Goal: Task Accomplishment & Management: Complete application form

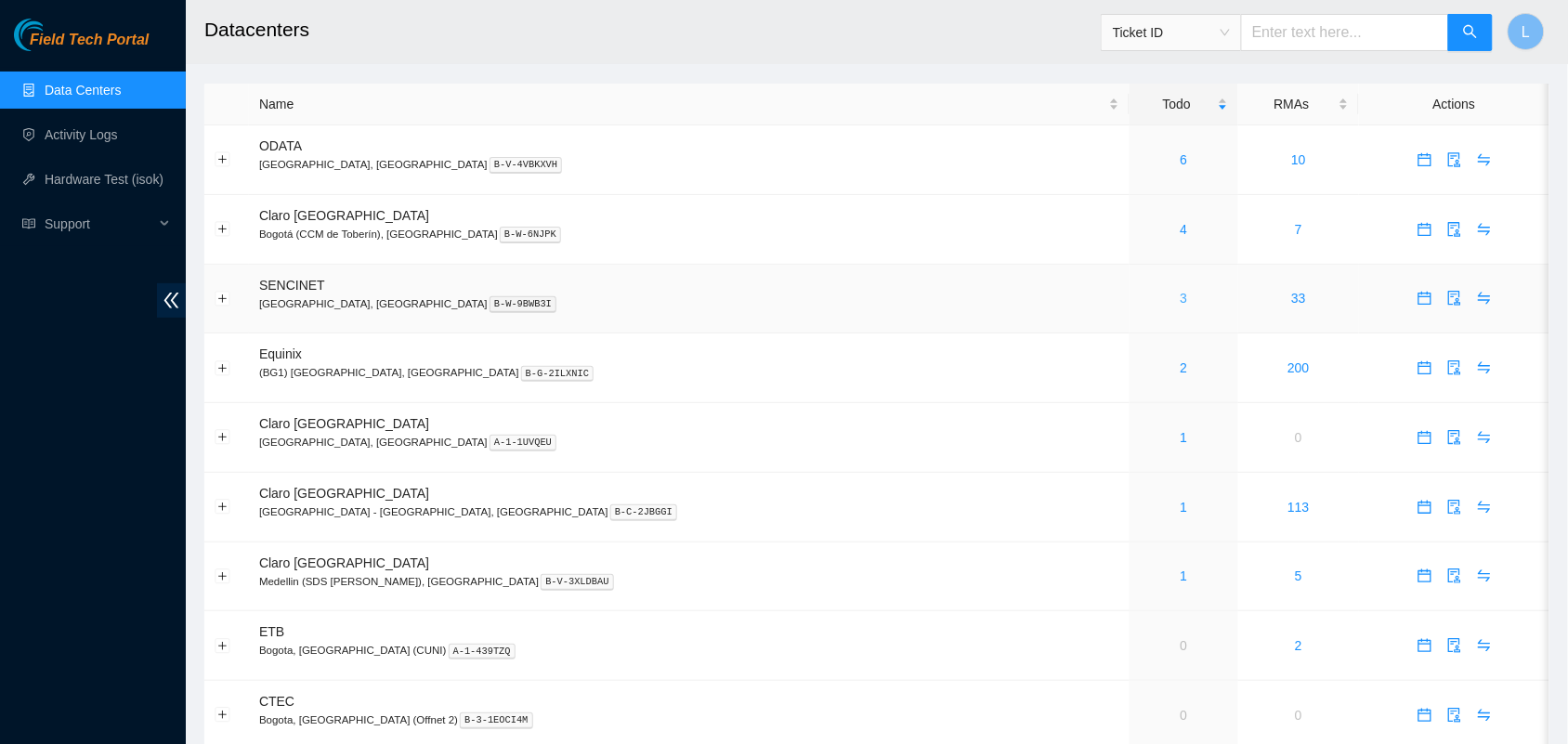
click at [1180, 302] on link "3" at bounding box center [1183, 298] width 7 height 15
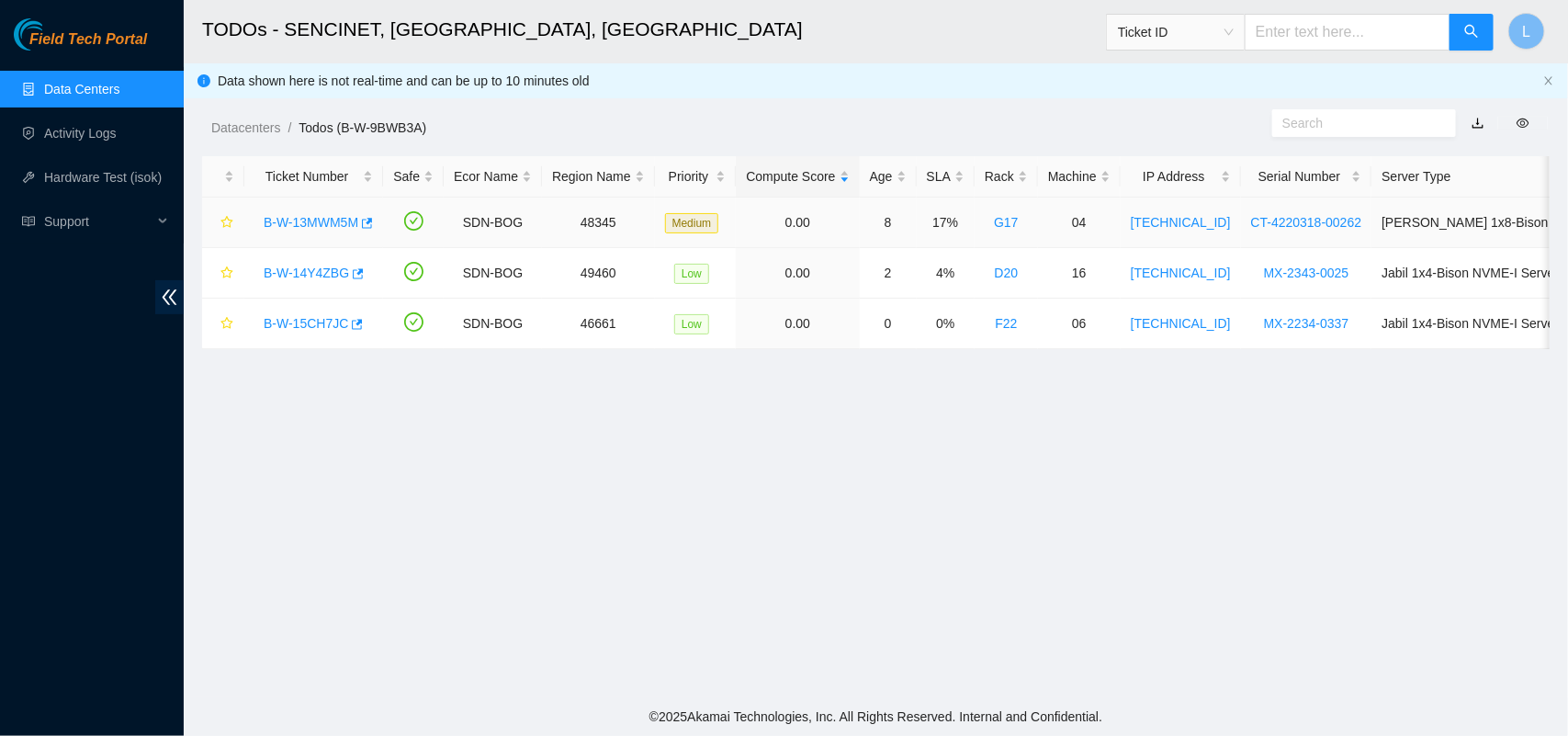
click at [320, 221] on link "B-W-13MWM5M" at bounding box center [311, 222] width 95 height 15
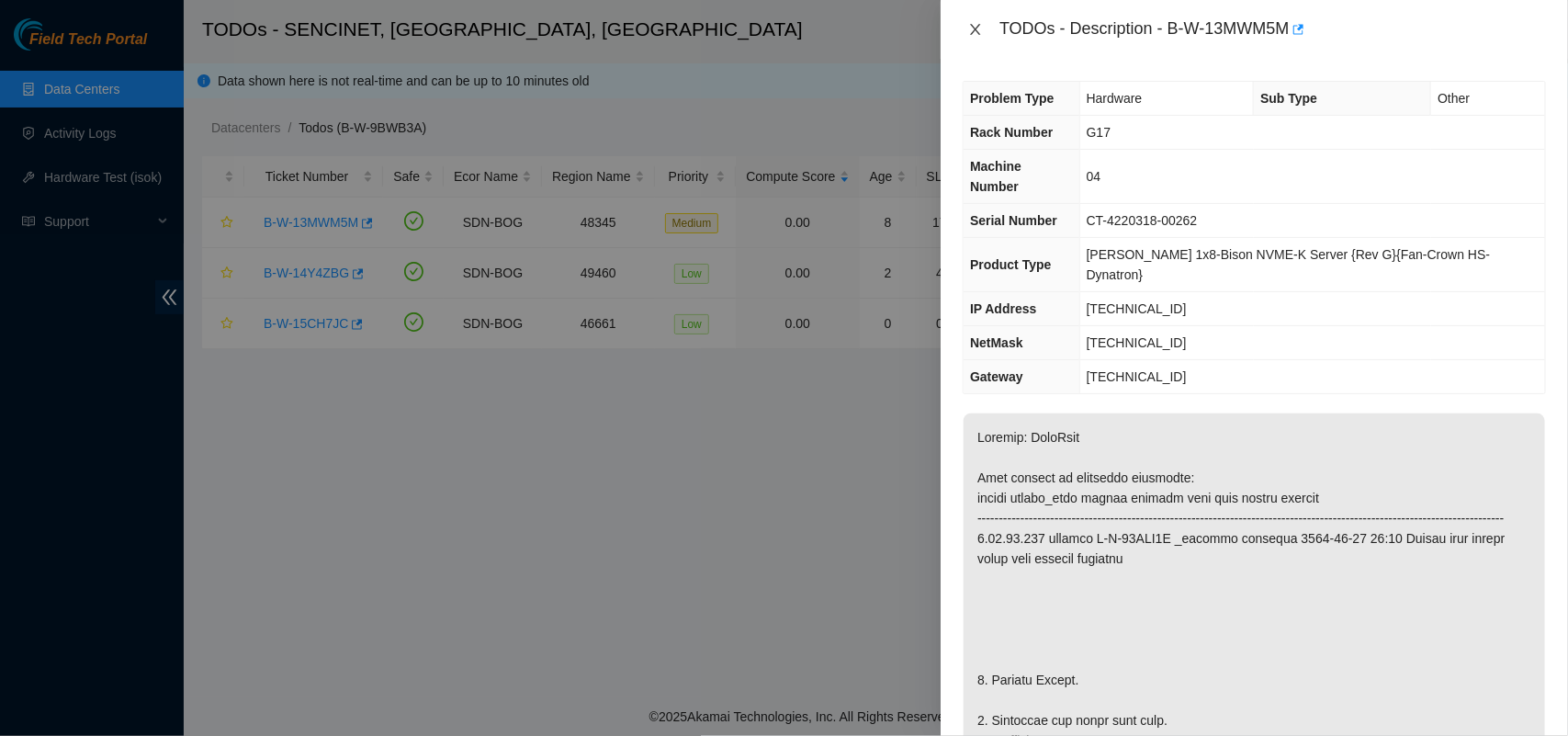
click at [972, 35] on icon "close" at bounding box center [975, 29] width 15 height 15
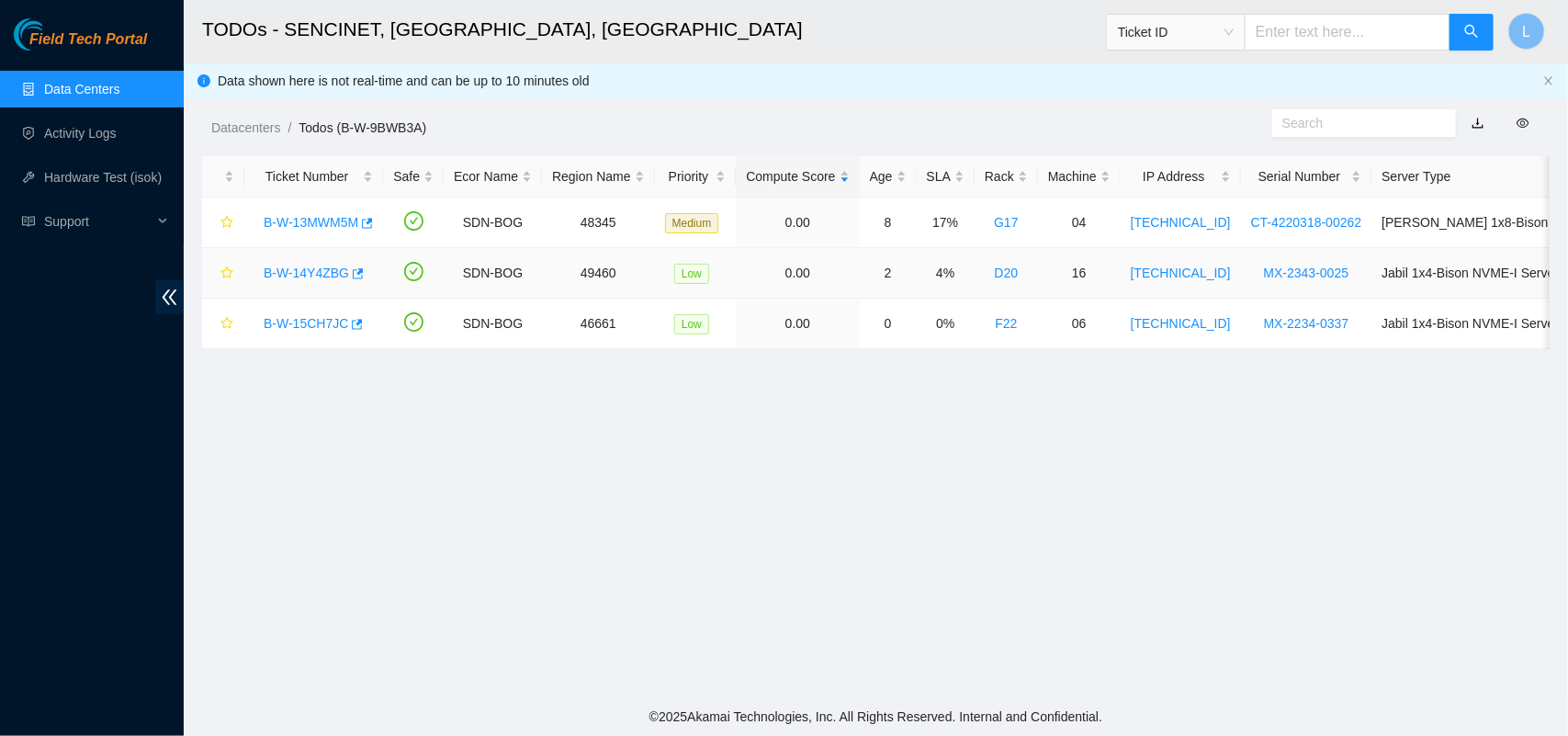
click at [306, 273] on link "B-W-14Y4ZBG" at bounding box center [306, 273] width 85 height 15
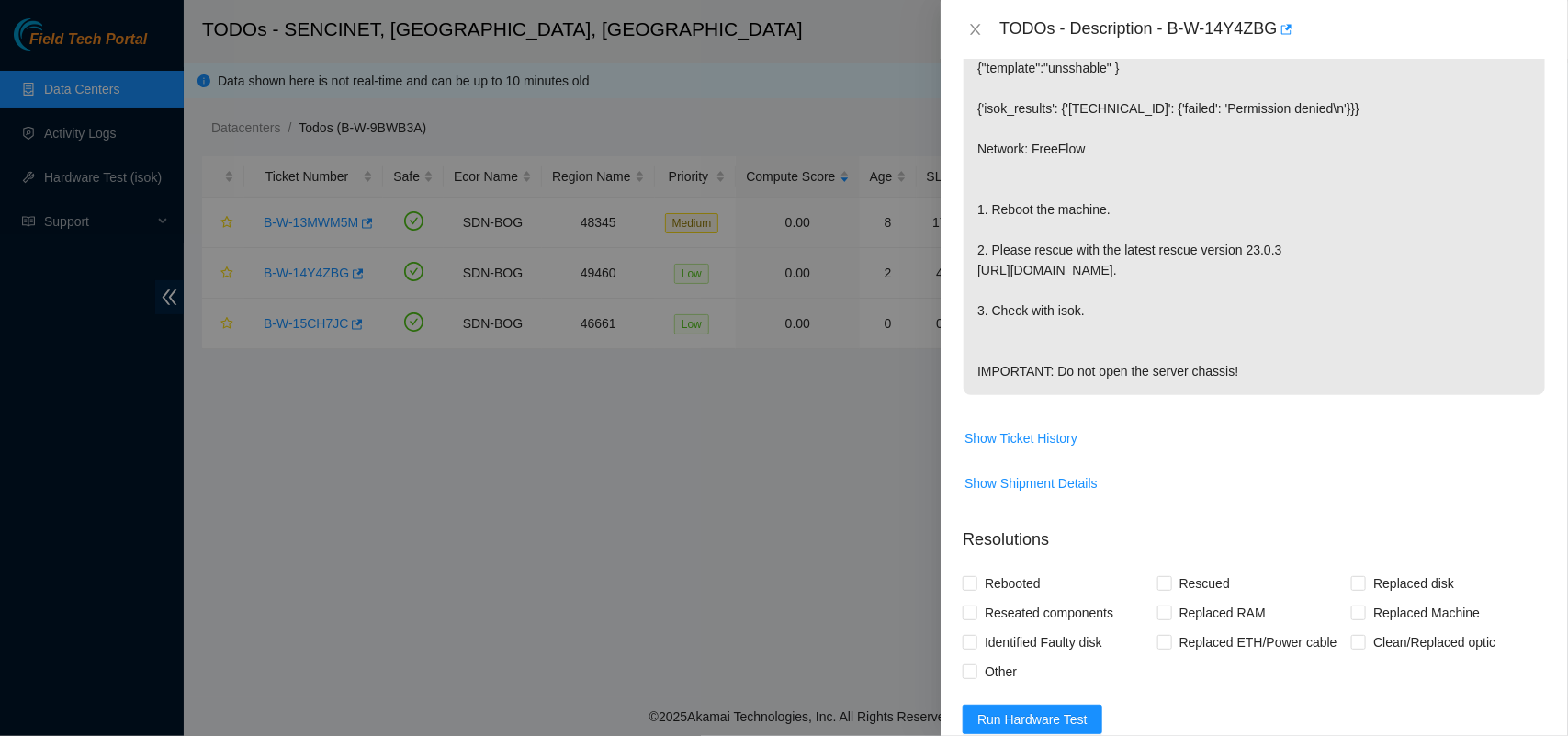
scroll to position [502, 0]
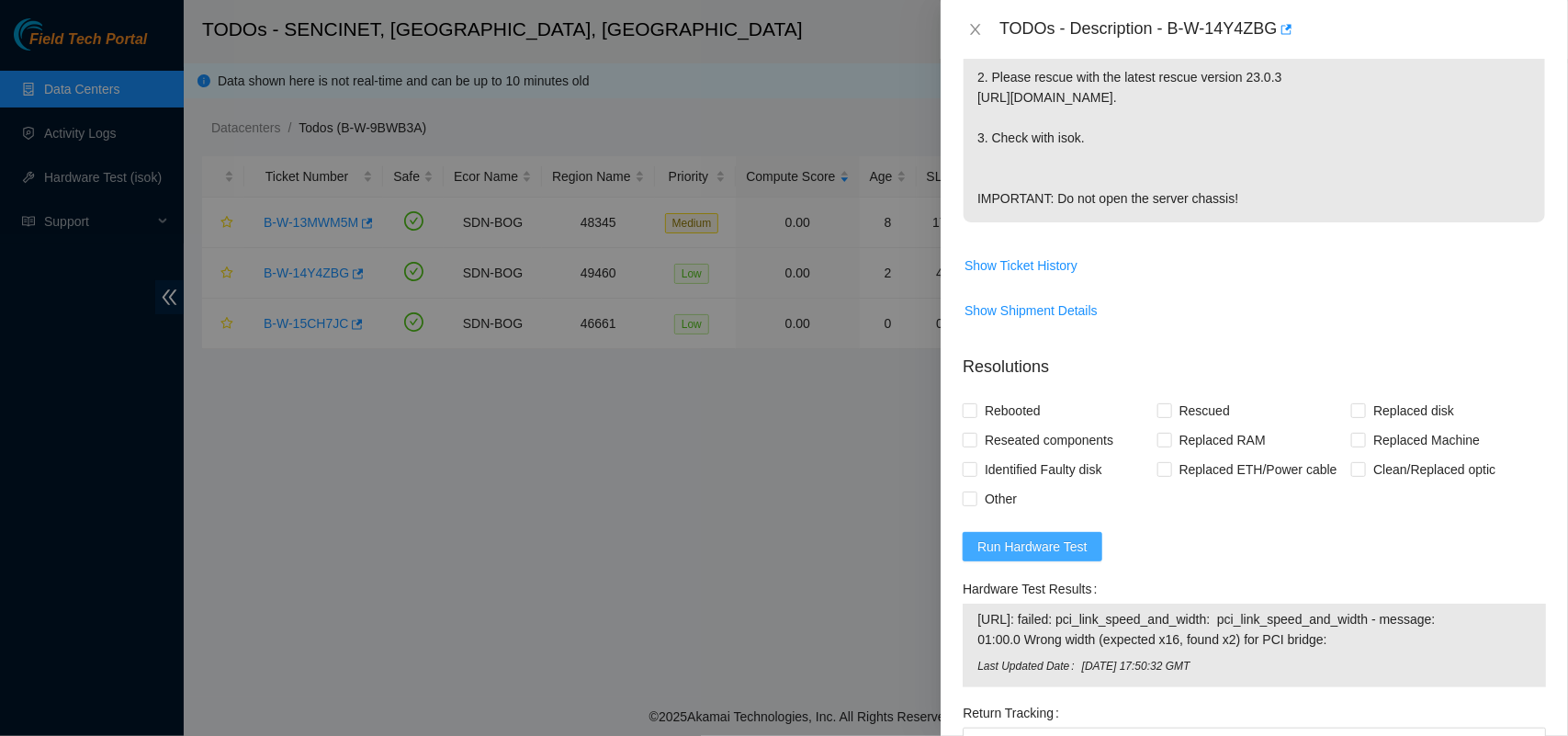
click at [990, 557] on span "Run Hardware Test" at bounding box center [1032, 546] width 111 height 20
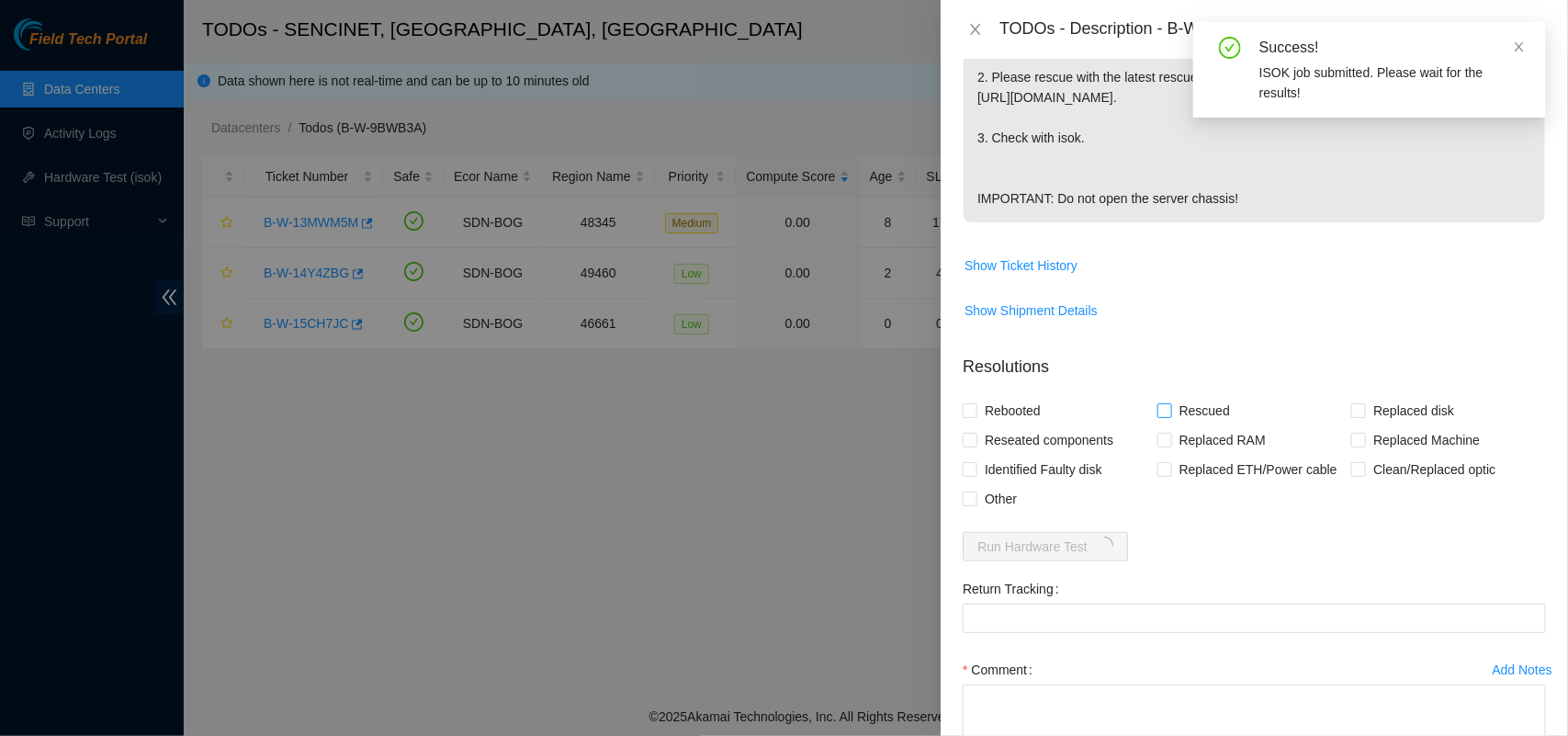
click at [1164, 416] on input "Rescued" at bounding box center [1164, 409] width 13 height 13
checkbox input "true"
click at [980, 426] on span "Rebooted" at bounding box center [1013, 411] width 71 height 30
click at [976, 416] on input "Rebooted" at bounding box center [969, 409] width 13 height 13
checkbox input "true"
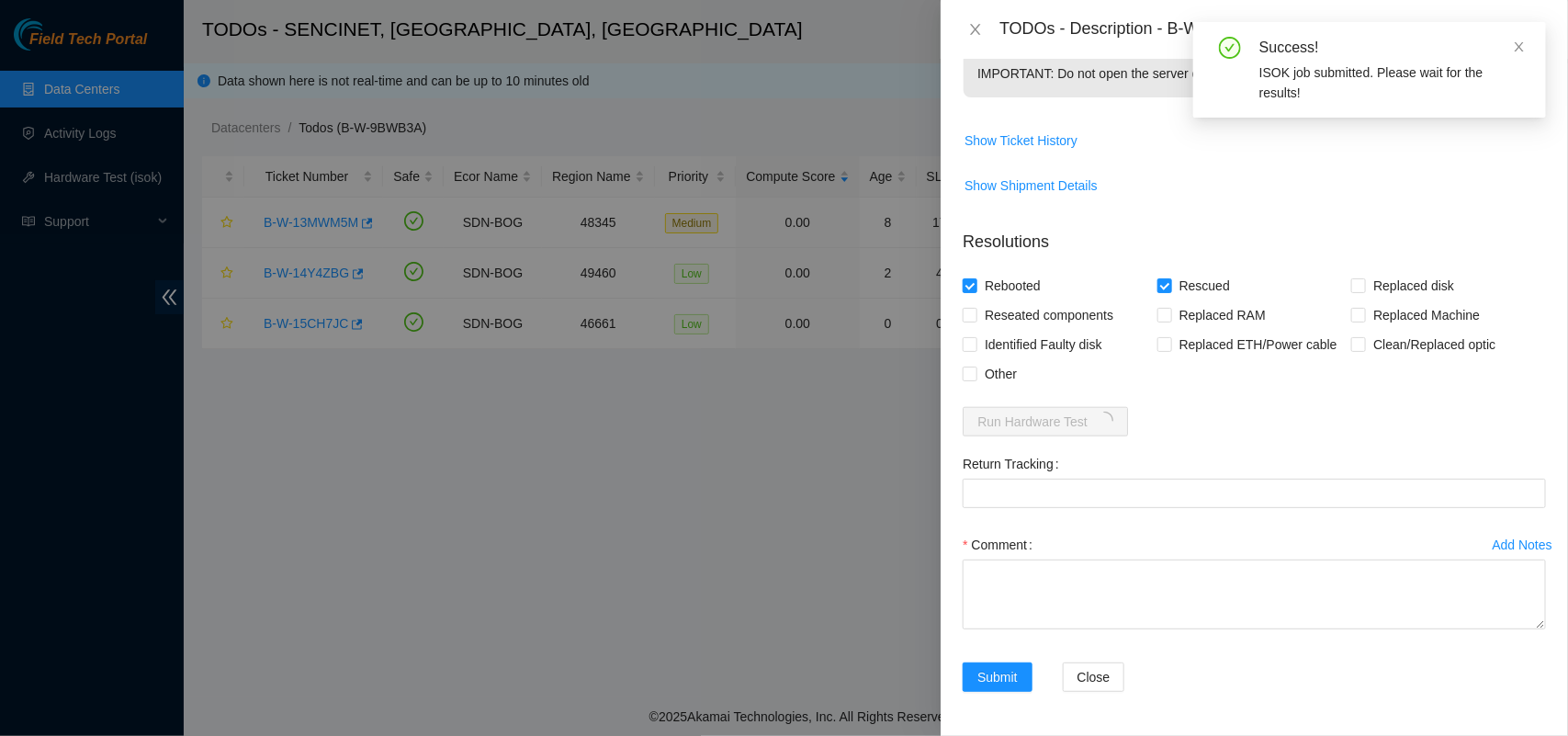
scroll to position [669, 0]
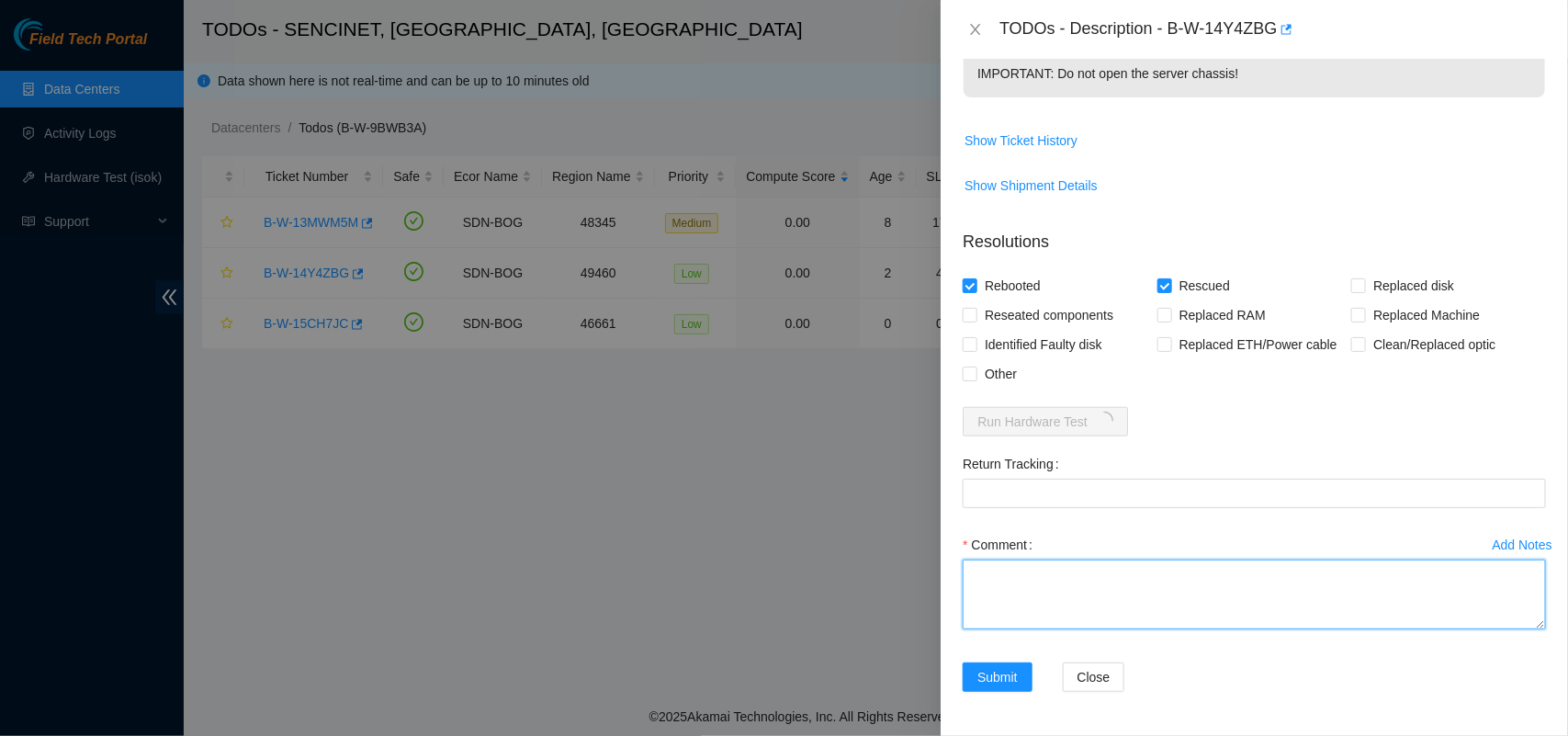
click at [983, 593] on textarea "Comment" at bounding box center [1255, 594] width 584 height 70
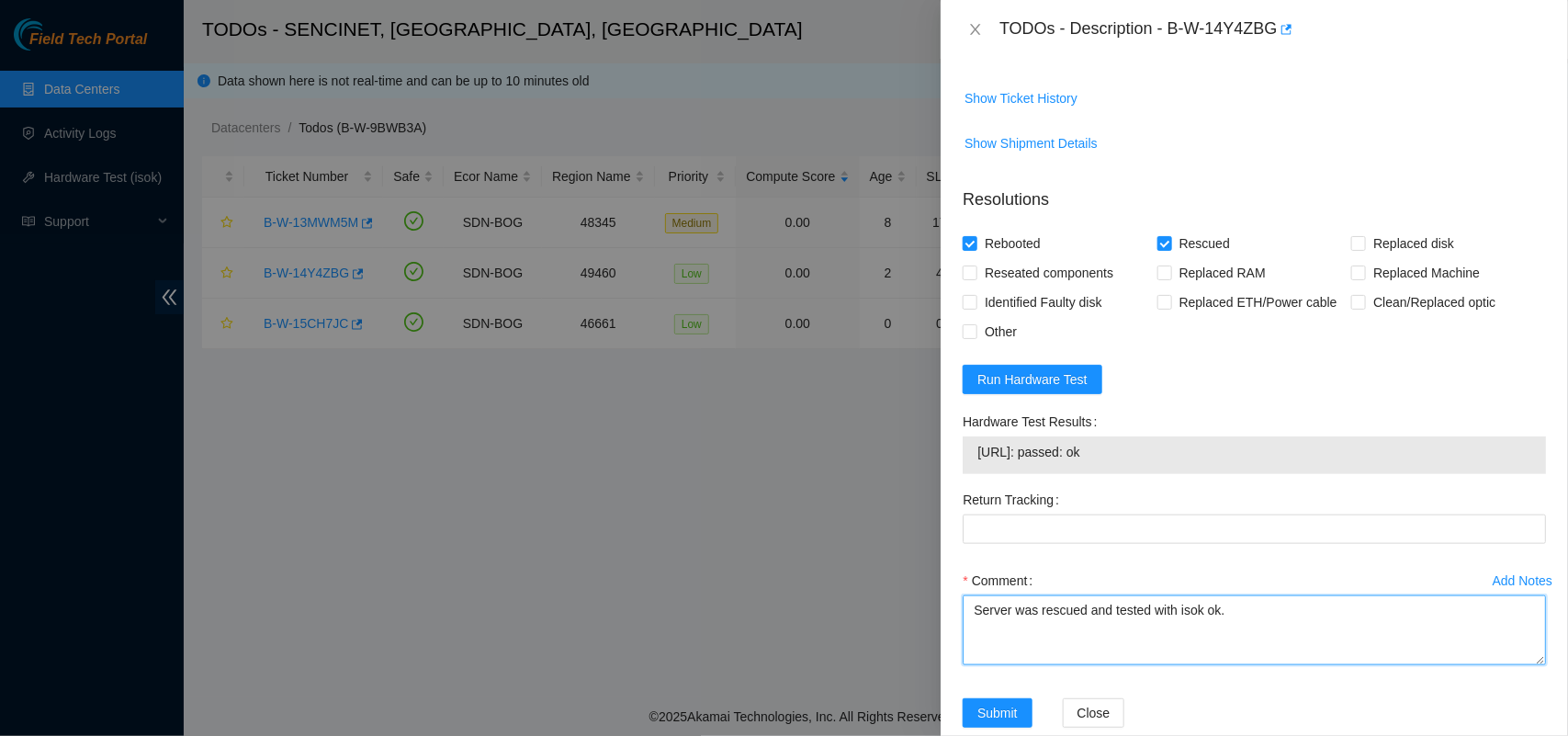
type textarea "Server was rescued and tested with isok ok."
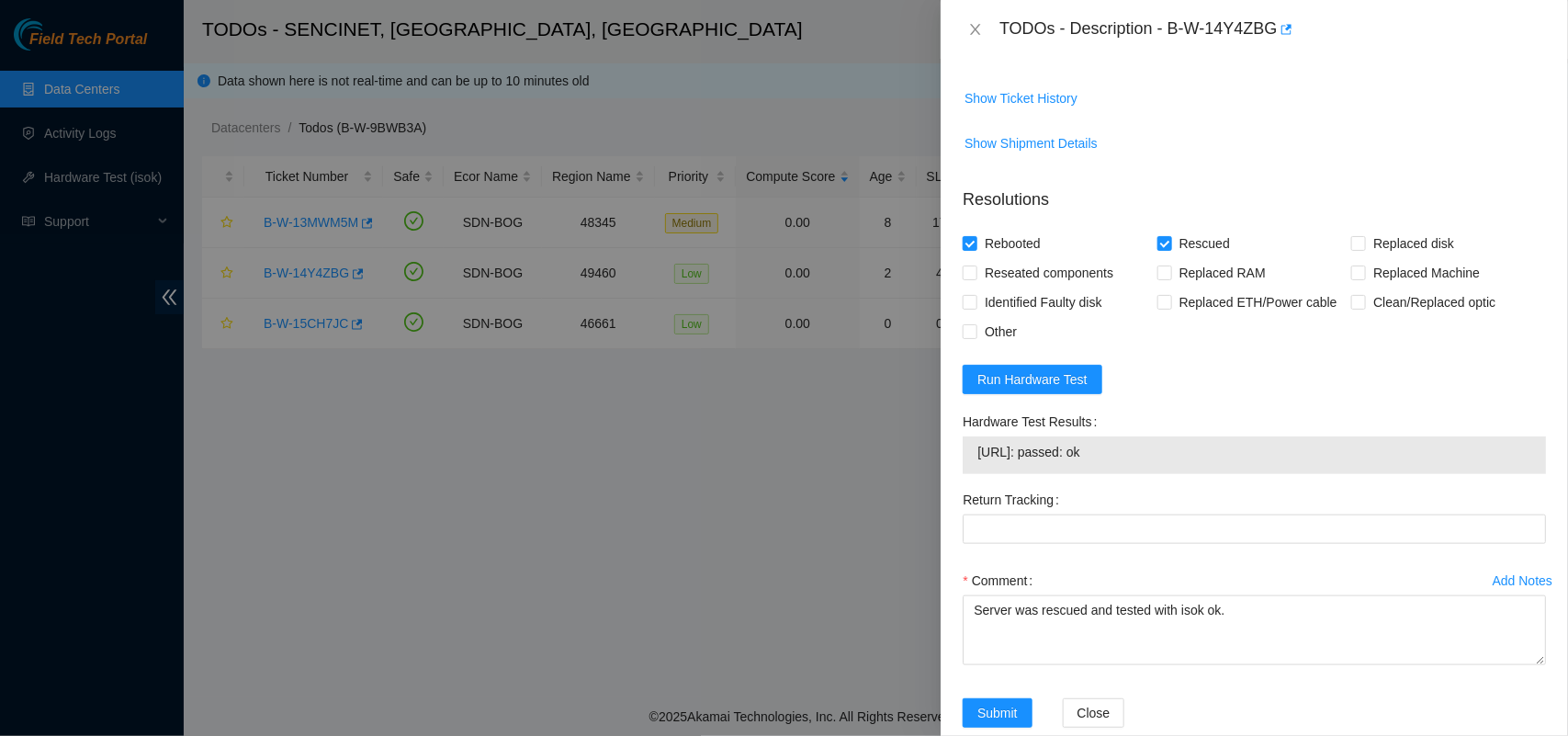
scroll to position [747, 0]
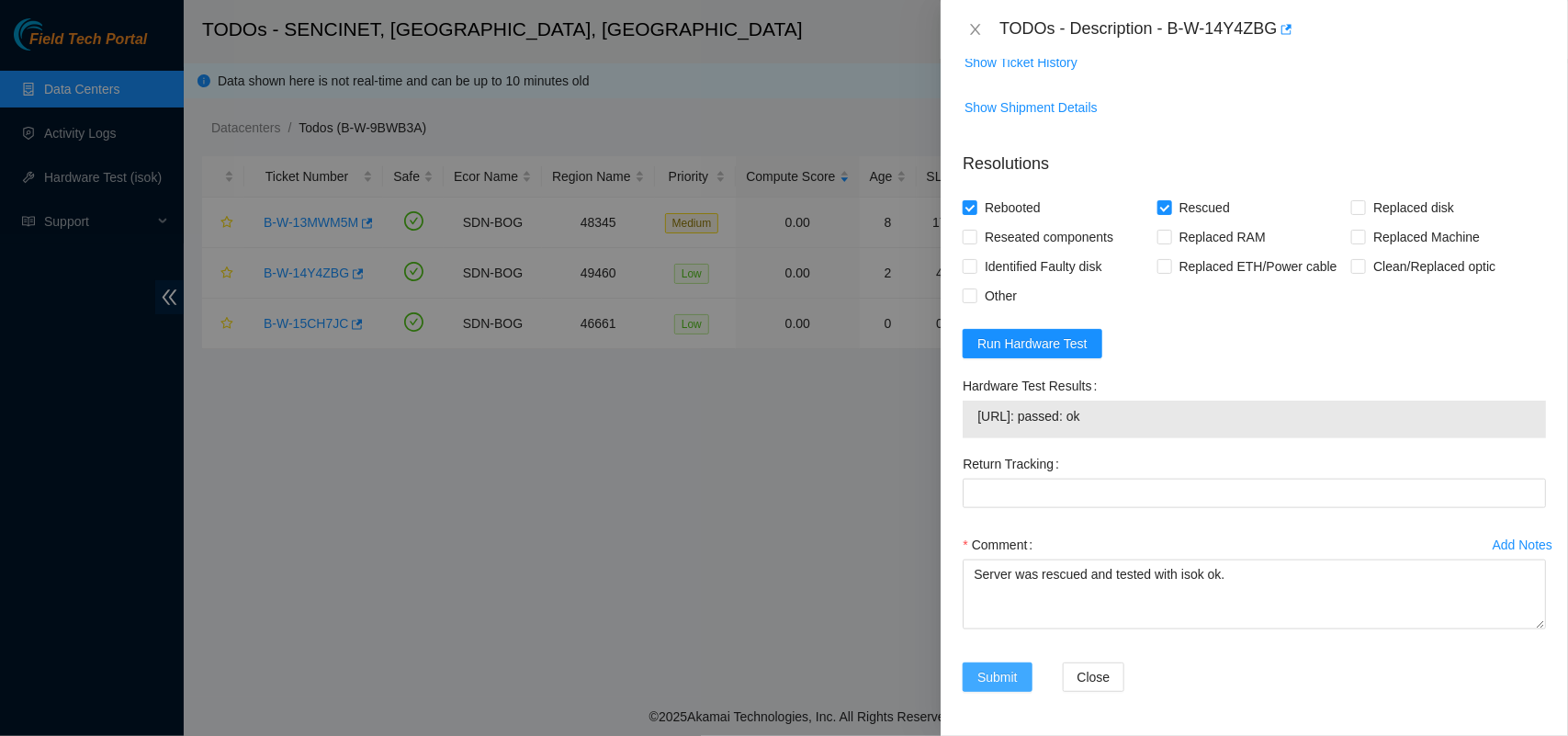
click at [989, 676] on span "Submit" at bounding box center [997, 677] width 41 height 20
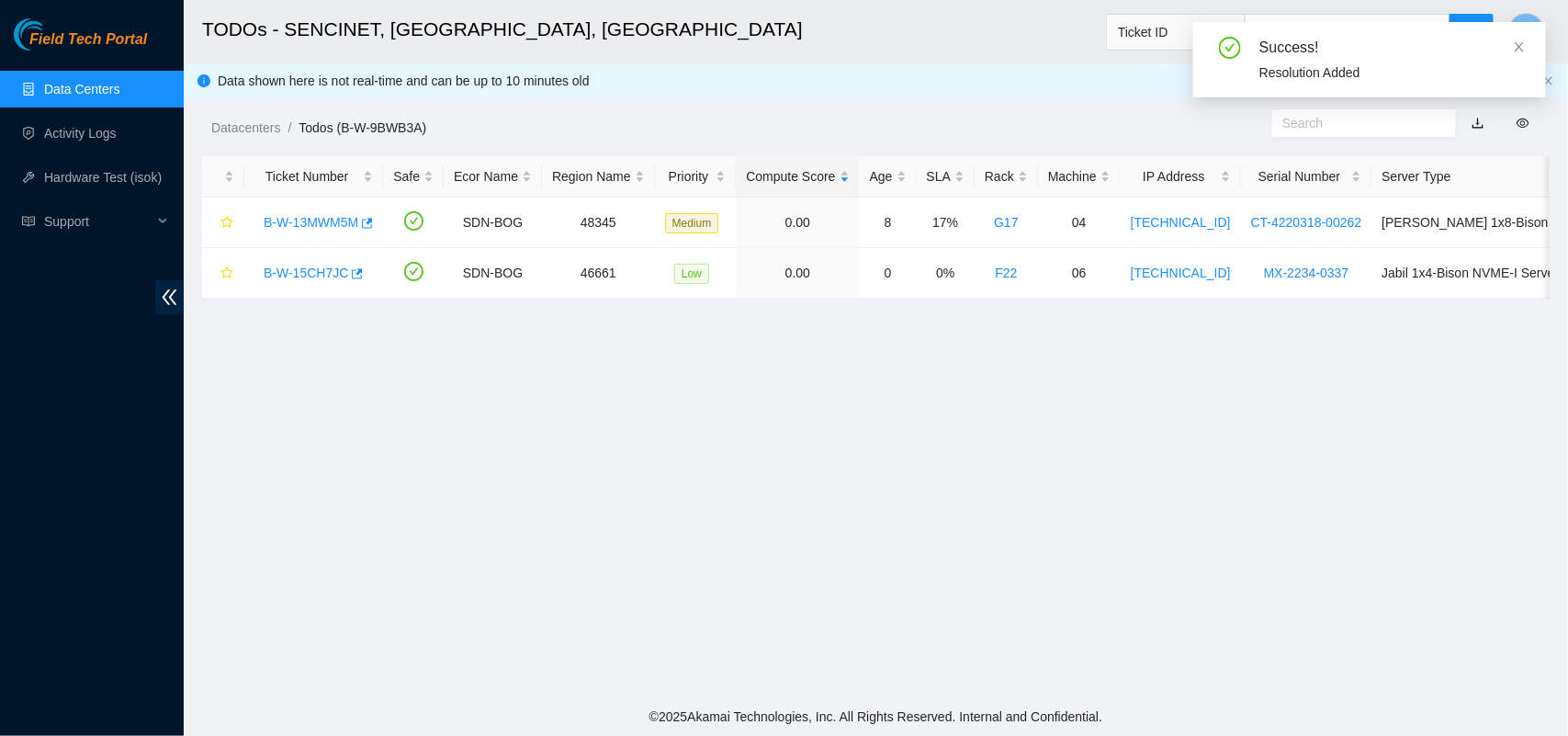
scroll to position [430, 0]
click at [1518, 47] on icon "close" at bounding box center [1520, 46] width 9 height 9
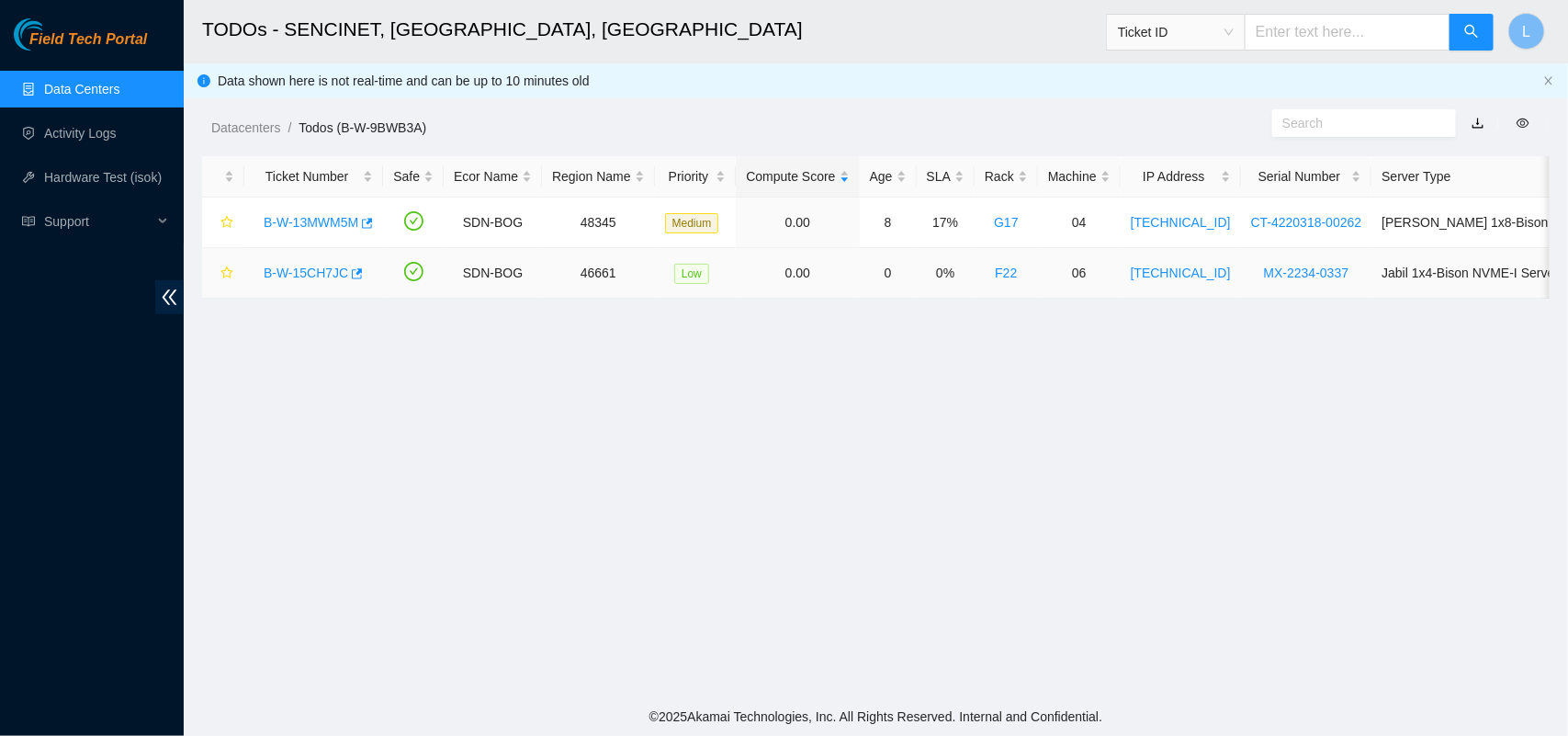
click at [295, 268] on link "B-W-15CH7JC" at bounding box center [306, 273] width 85 height 15
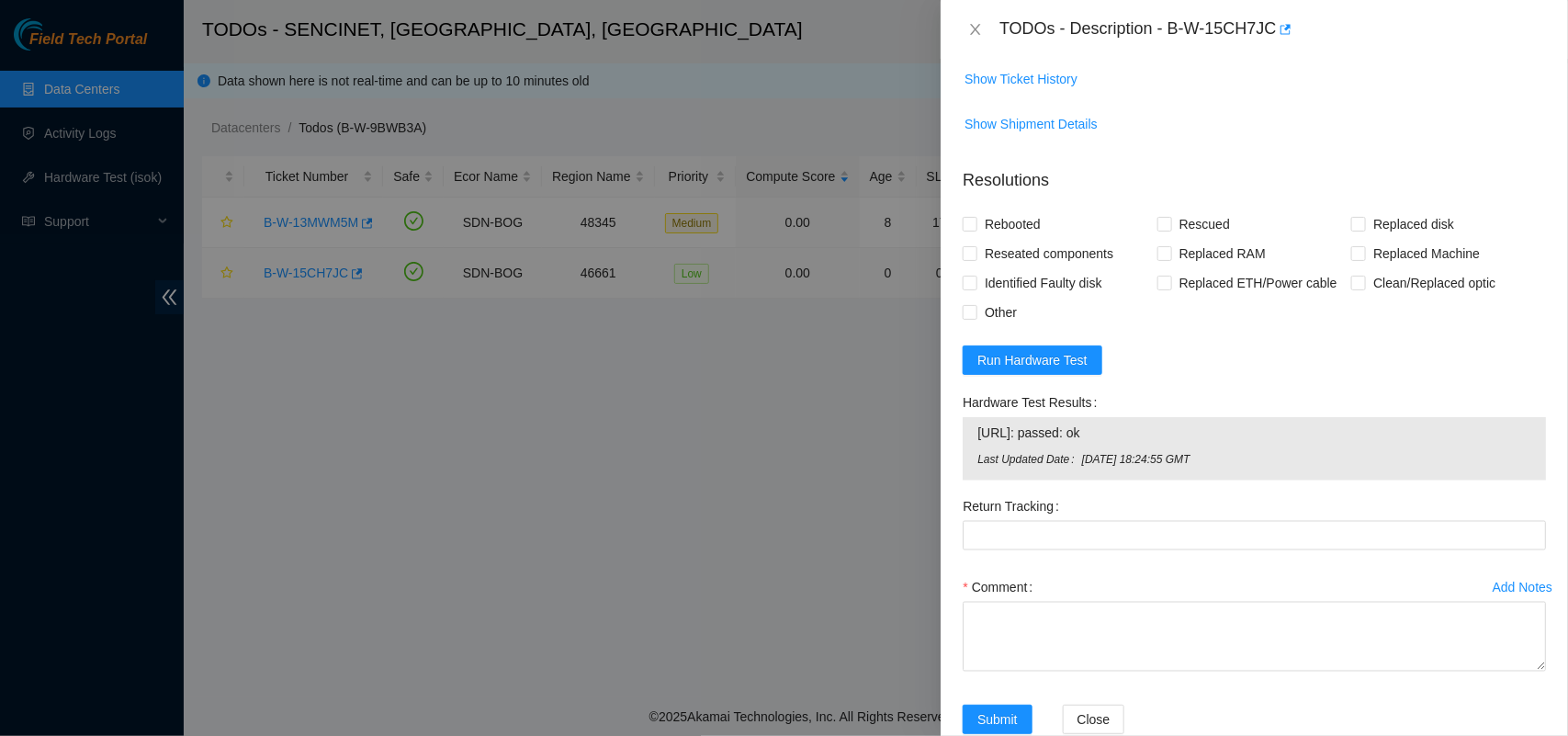
scroll to position [1109, 0]
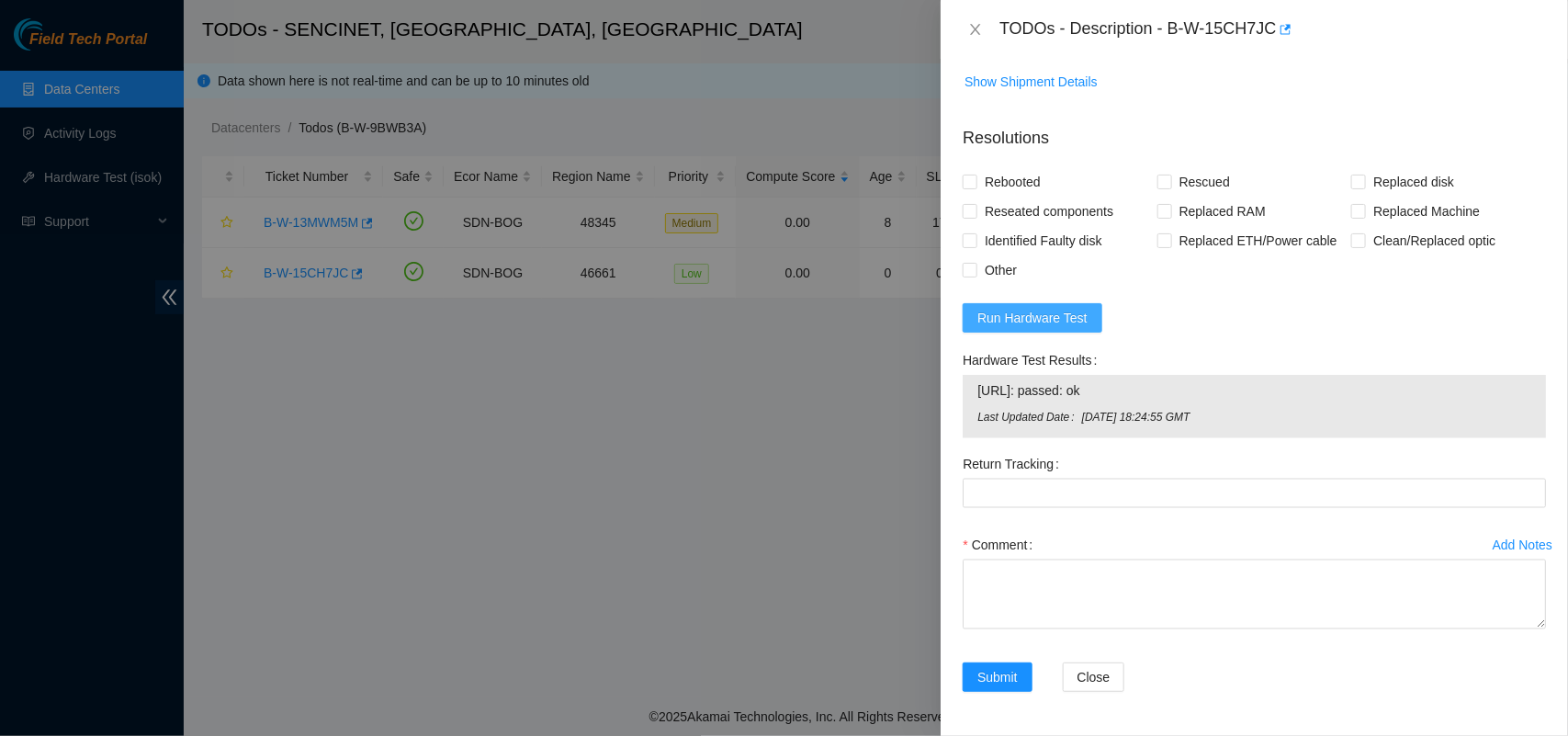
click at [1020, 328] on span "Run Hardware Test" at bounding box center [1032, 318] width 111 height 20
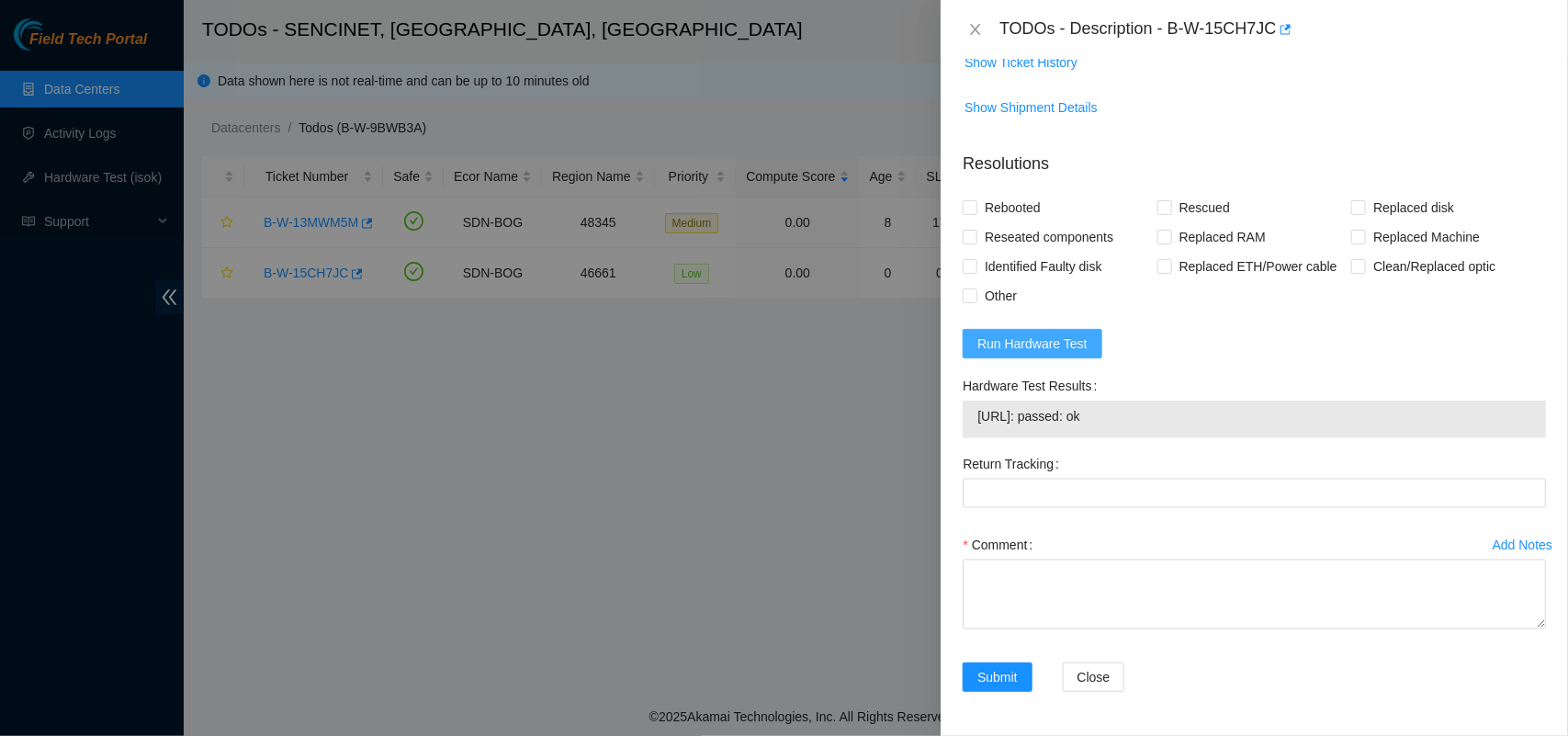
click at [1023, 357] on button "Run Hardware Test" at bounding box center [1032, 344] width 139 height 30
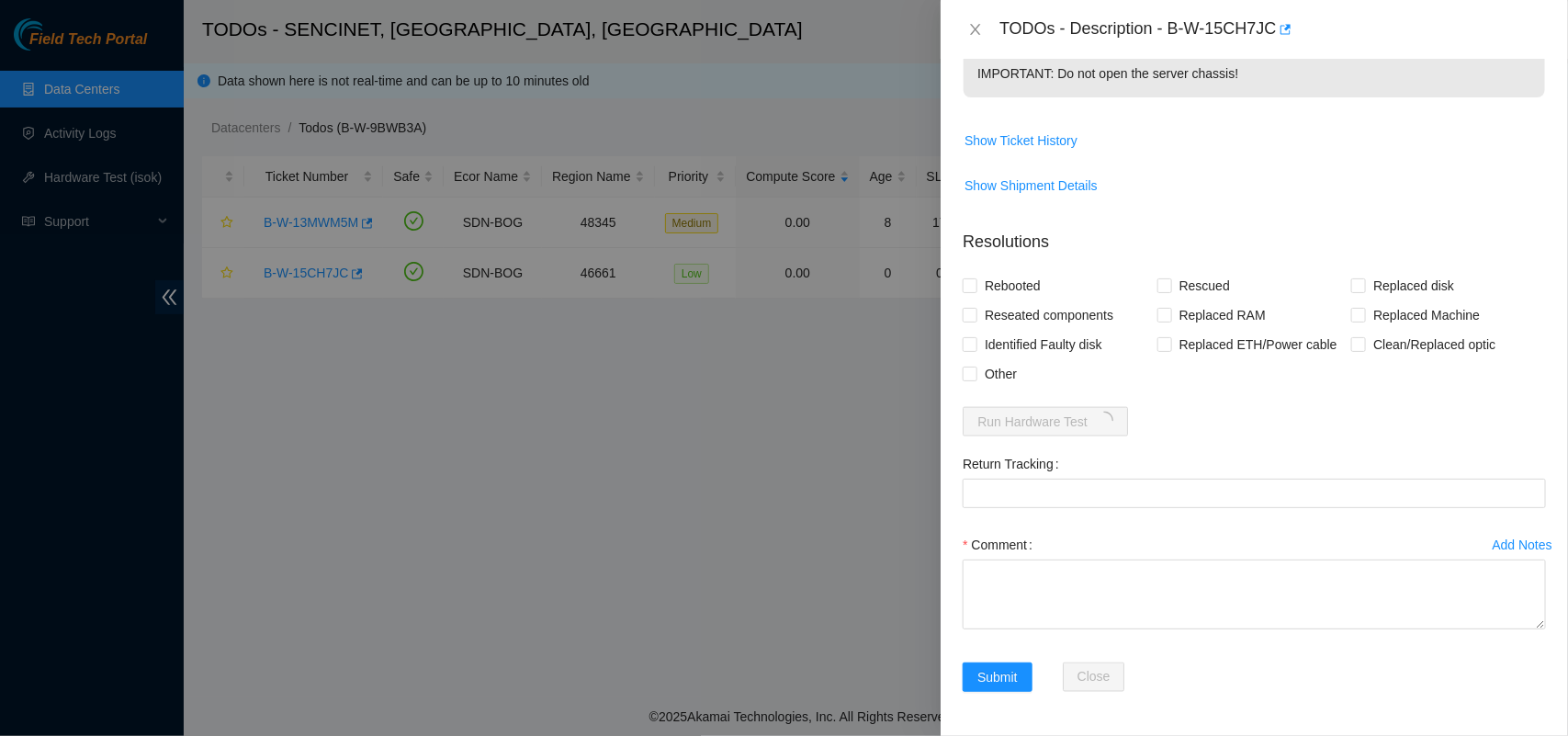
scroll to position [1031, 0]
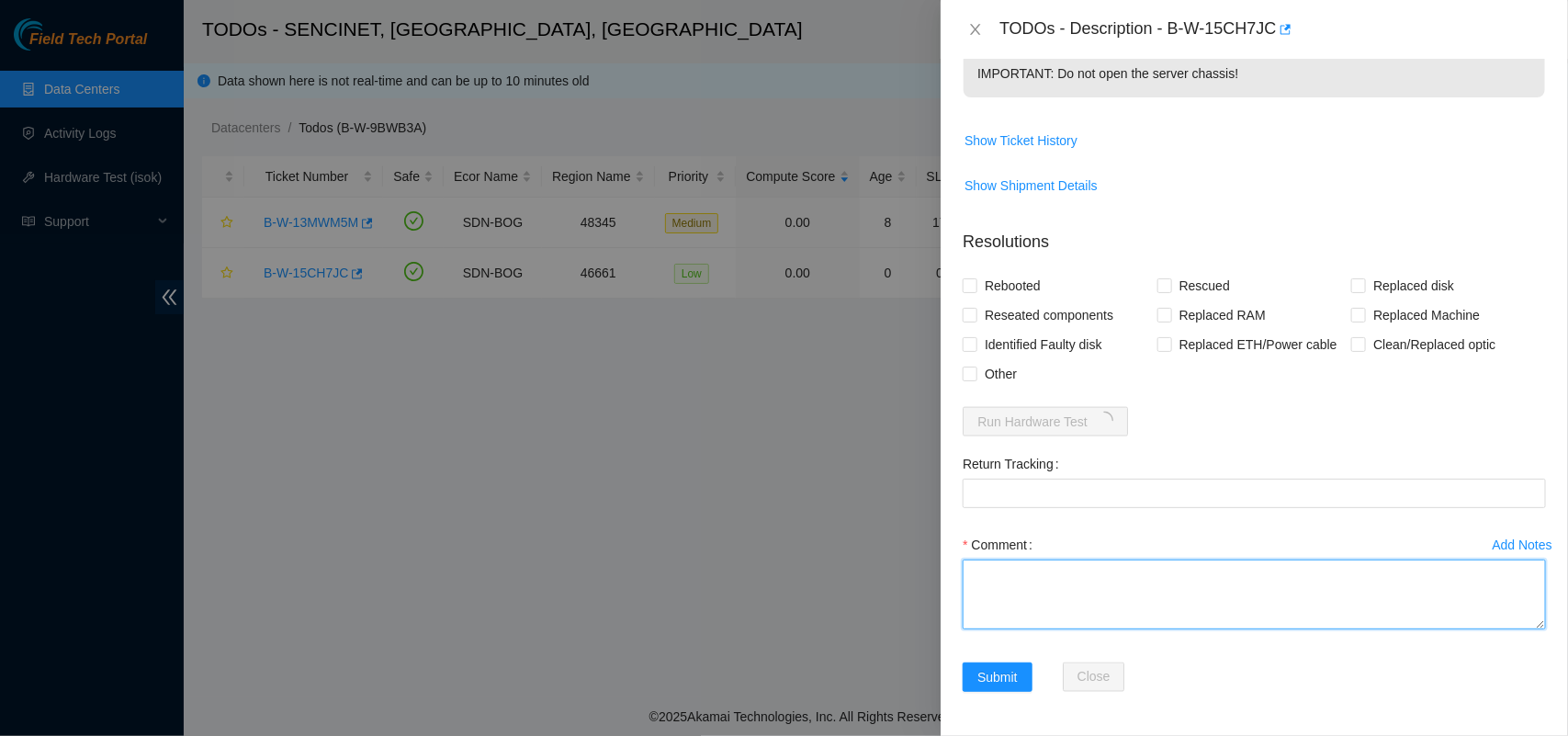
click at [1033, 622] on textarea "Comment" at bounding box center [1255, 594] width 584 height 70
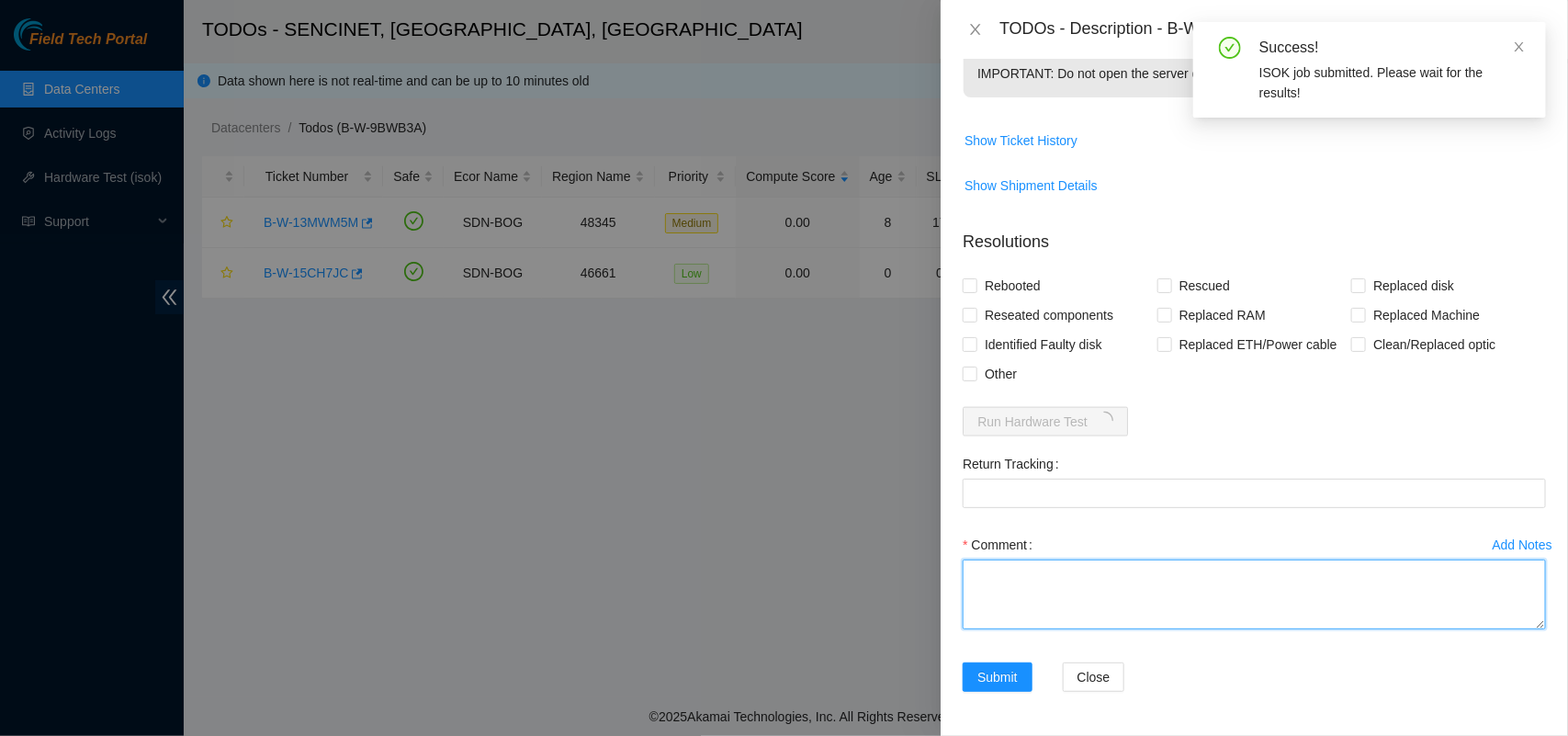
paste textarea "The server's LEDs and cables were checked and they look fine. It doesn't detect…"
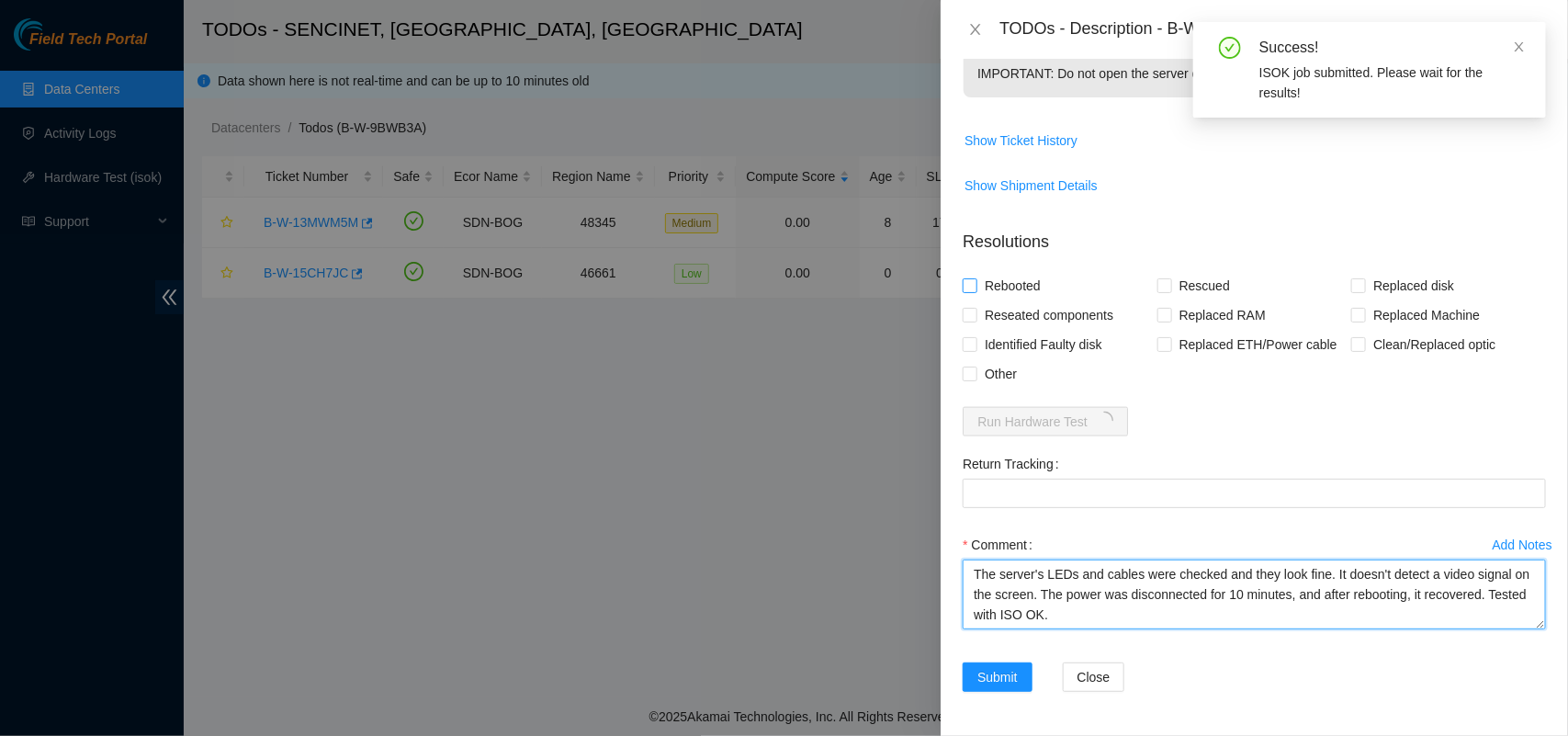
type textarea "The server's LEDs and cables were checked and they look fine. It doesn't detect…"
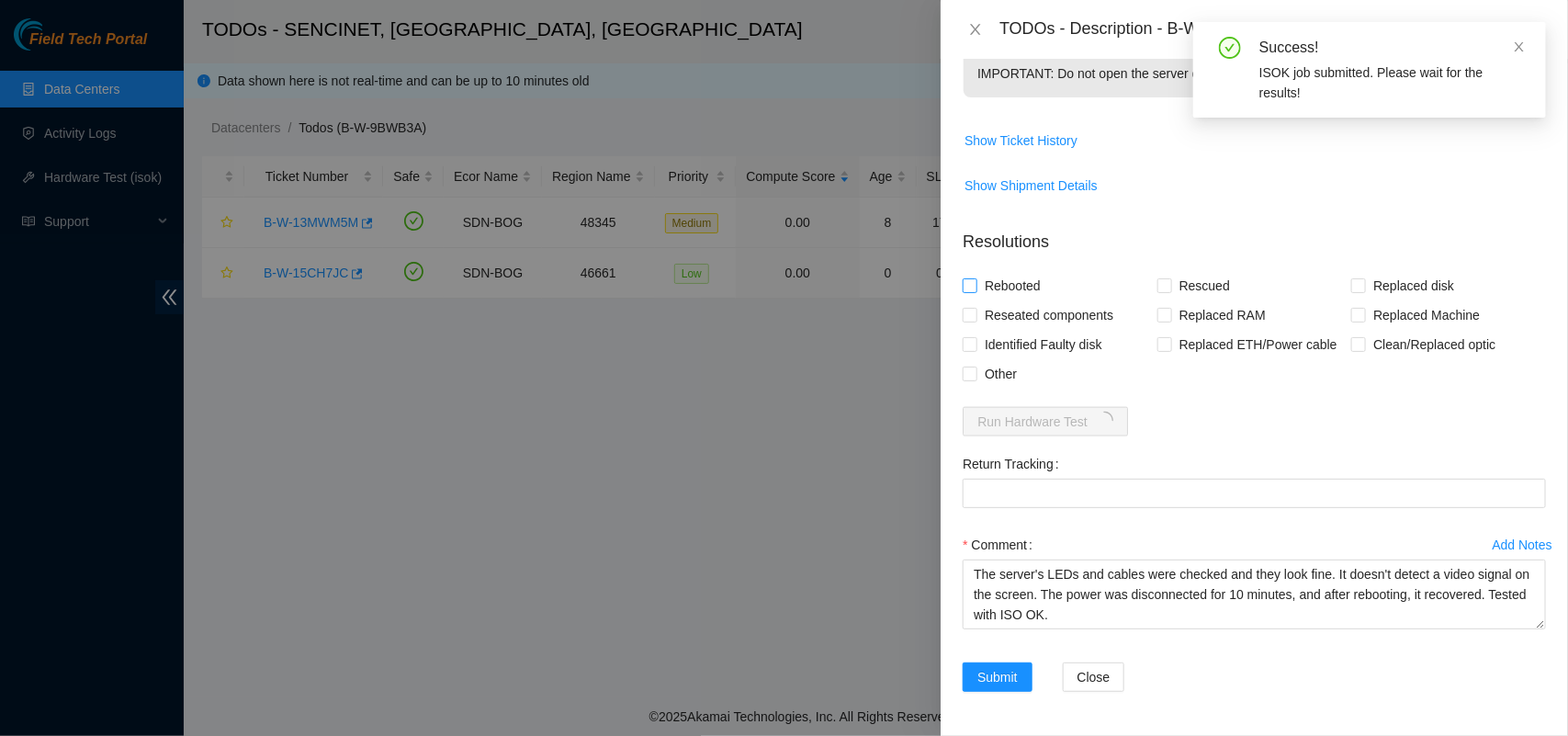
click at [975, 283] on input "Rebooted" at bounding box center [969, 285] width 13 height 13
checkbox input "true"
click at [1158, 283] on input "Rescued" at bounding box center [1164, 285] width 13 height 13
checkbox input "true"
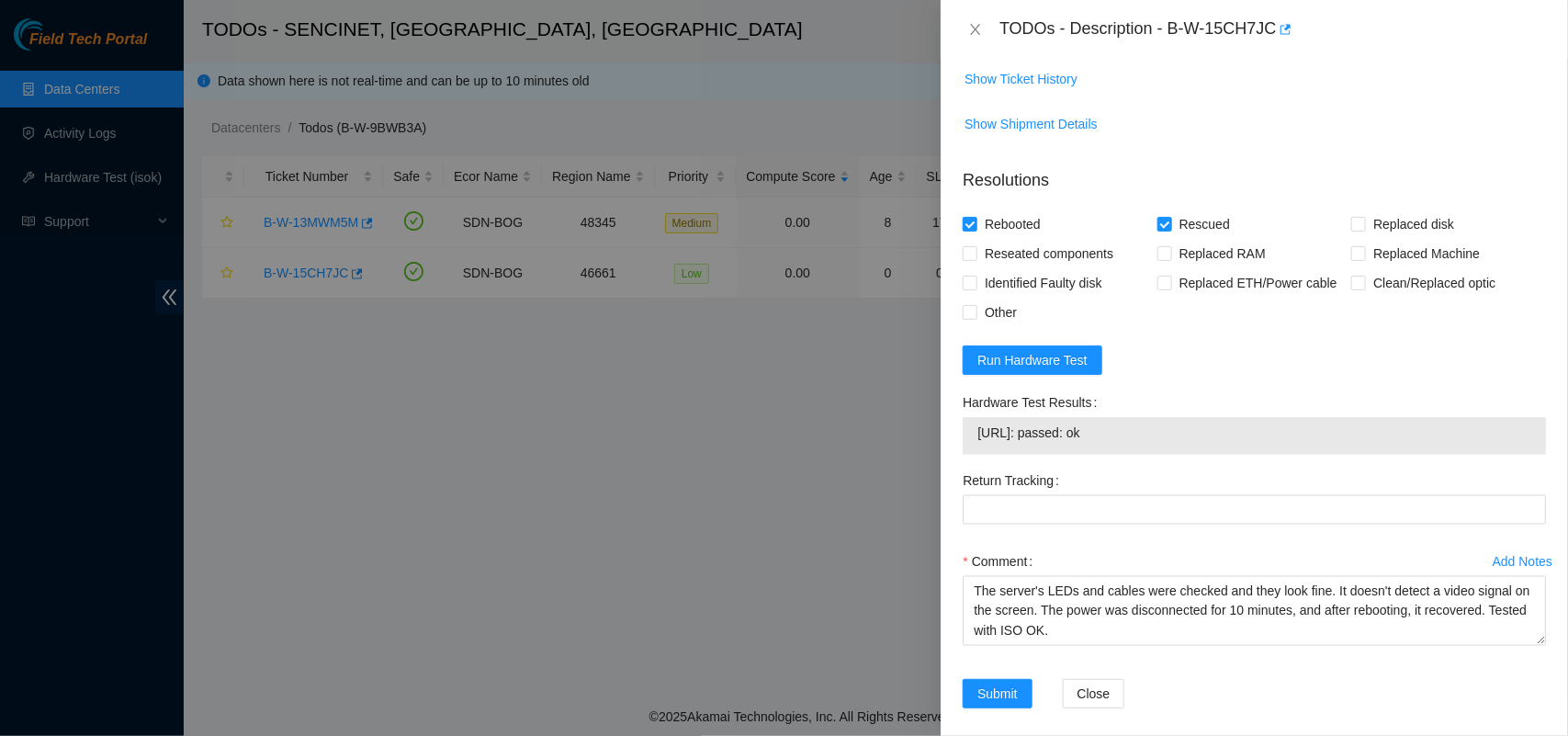
scroll to position [1109, 0]
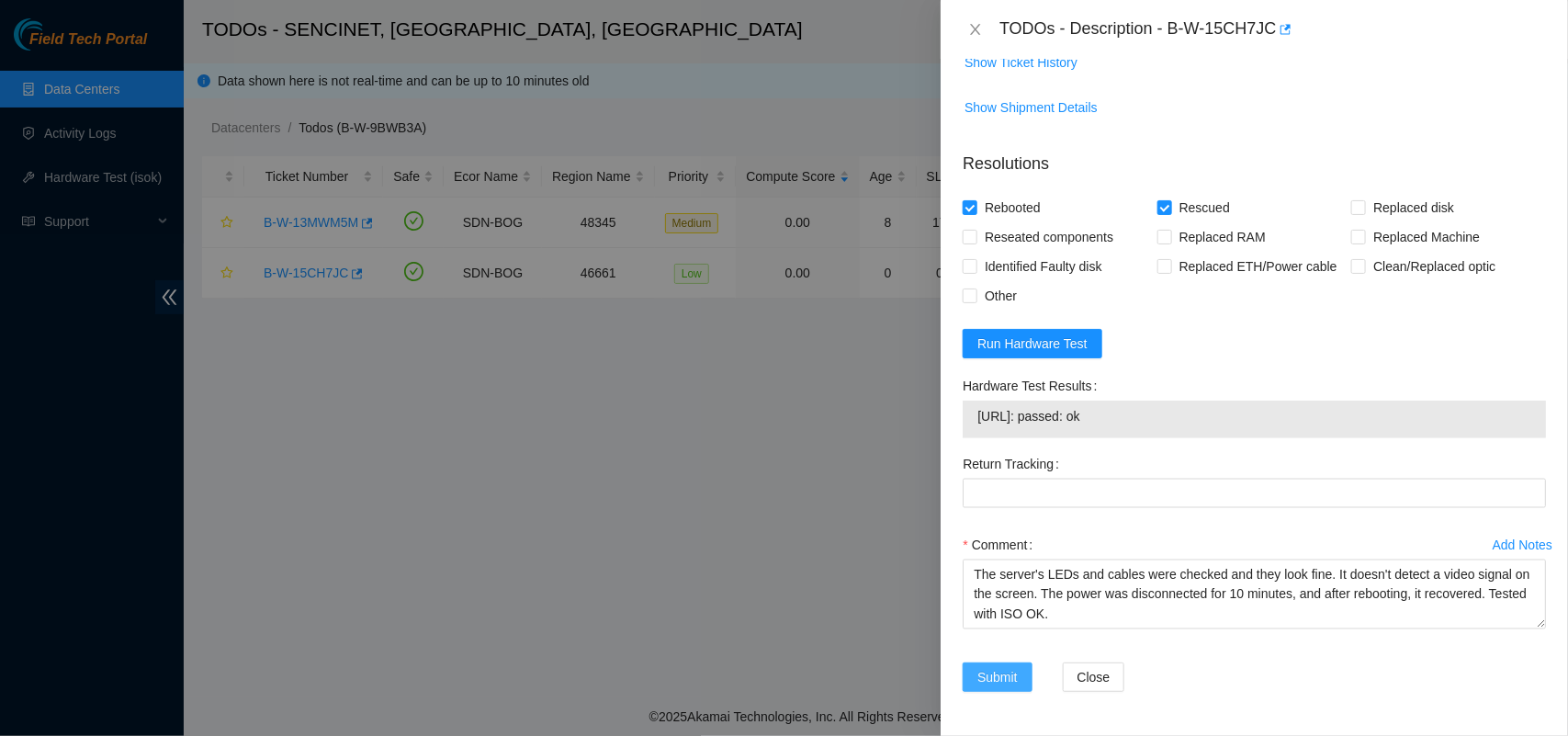
click at [995, 676] on span "Submit" at bounding box center [997, 677] width 41 height 20
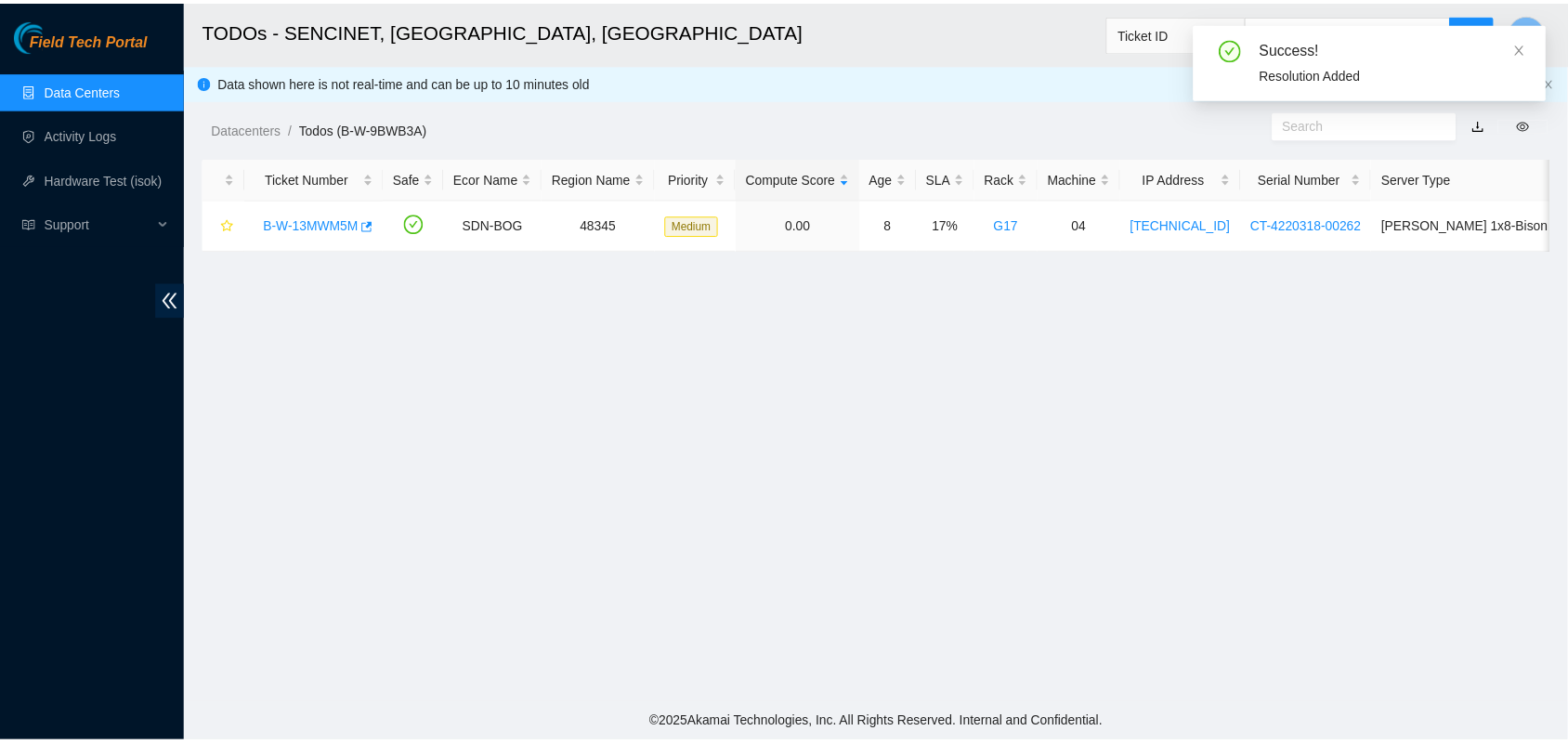
scroll to position [434, 0]
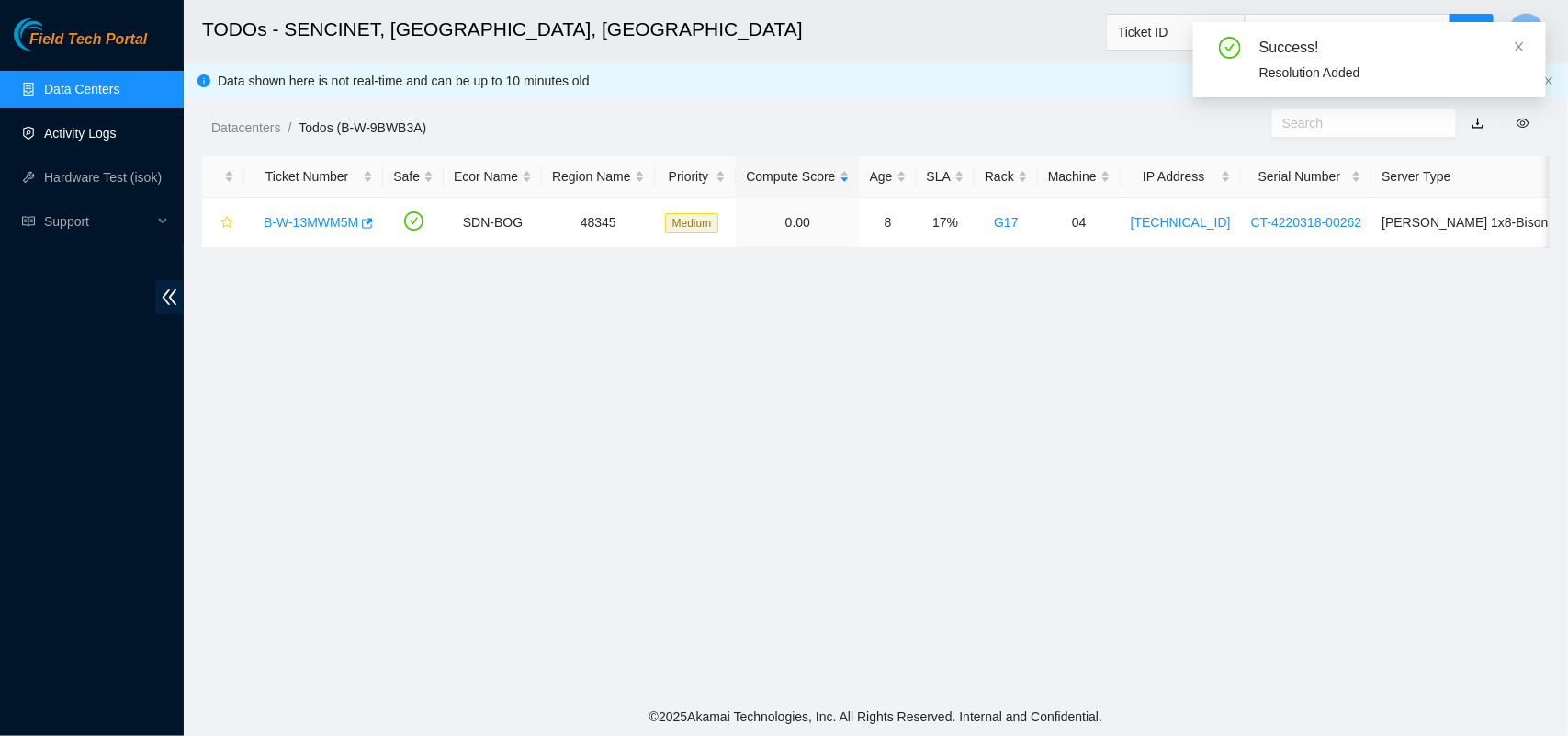
click at [50, 139] on link "Activity Logs" at bounding box center [80, 132] width 72 height 15
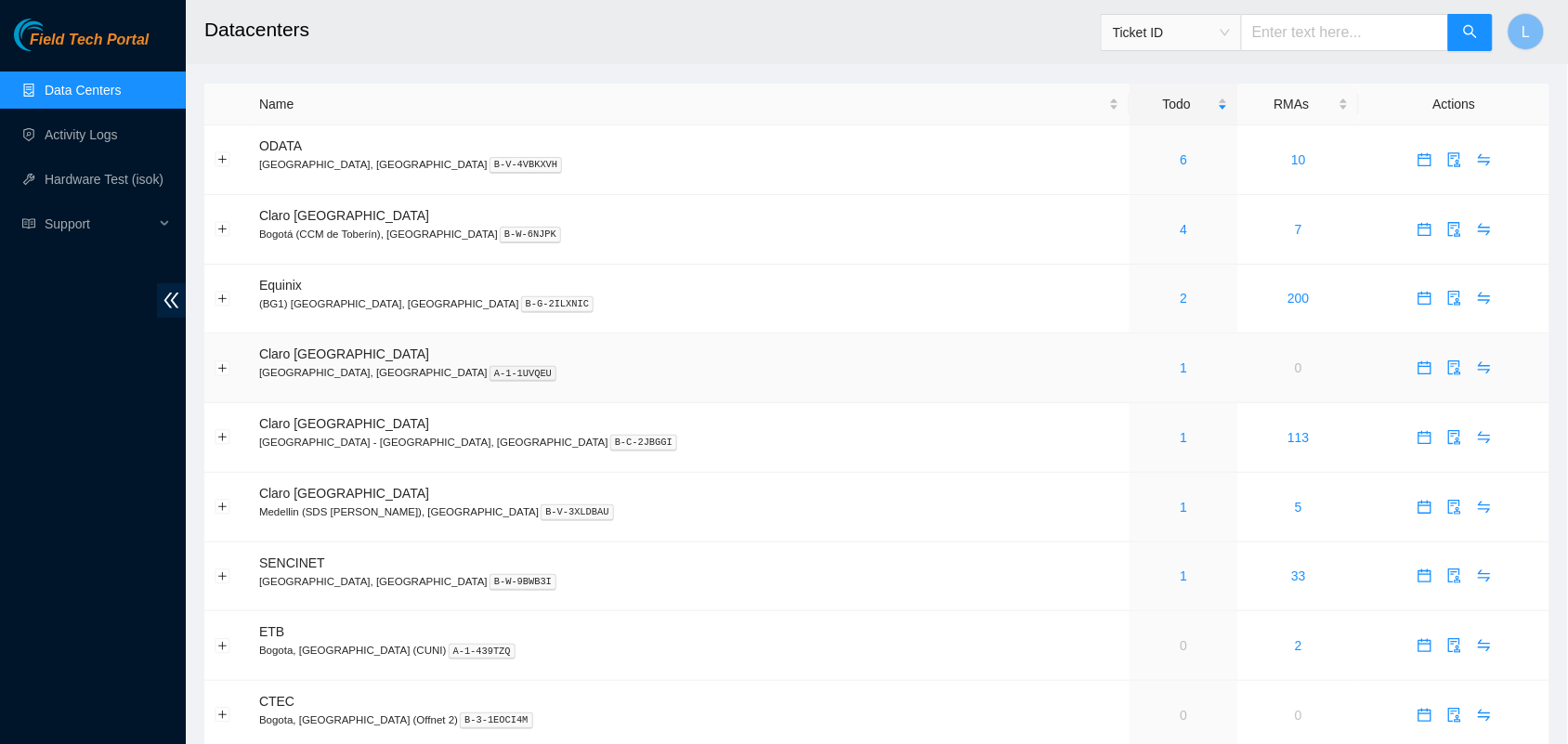
click at [1140, 373] on div "1" at bounding box center [1183, 368] width 88 height 20
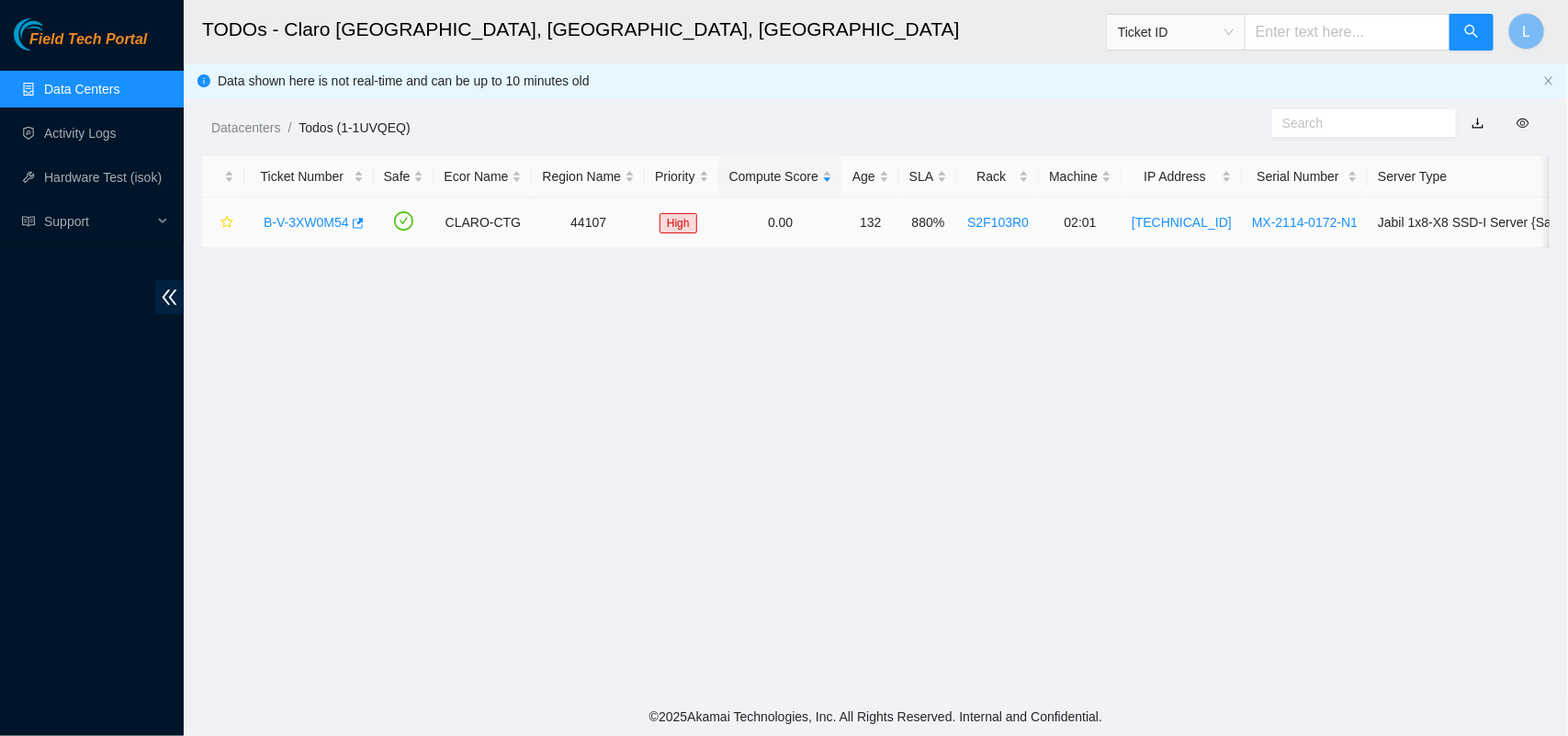
click at [308, 216] on link "B-V-3XW0M54" at bounding box center [306, 222] width 85 height 15
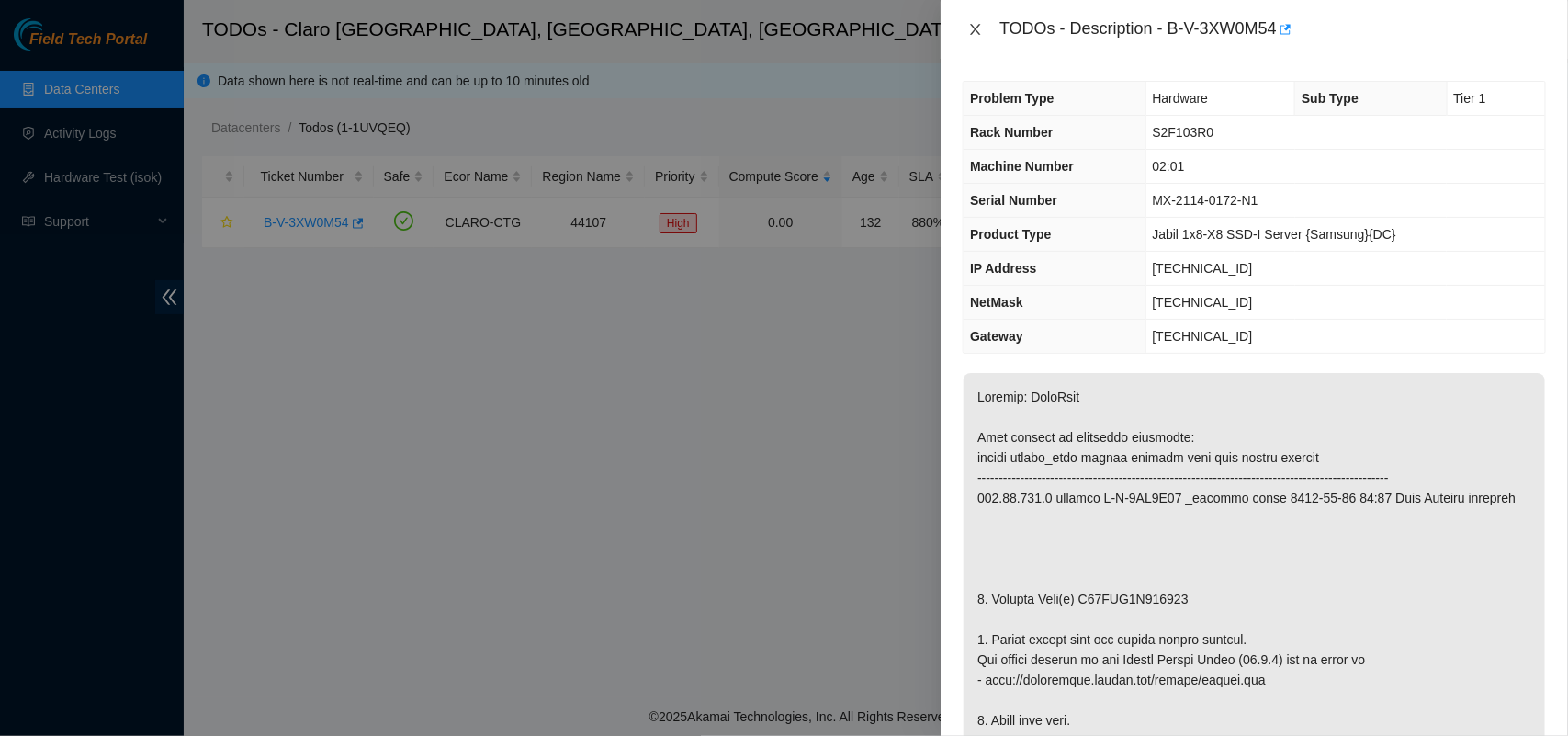
click at [977, 33] on icon "close" at bounding box center [975, 29] width 15 height 15
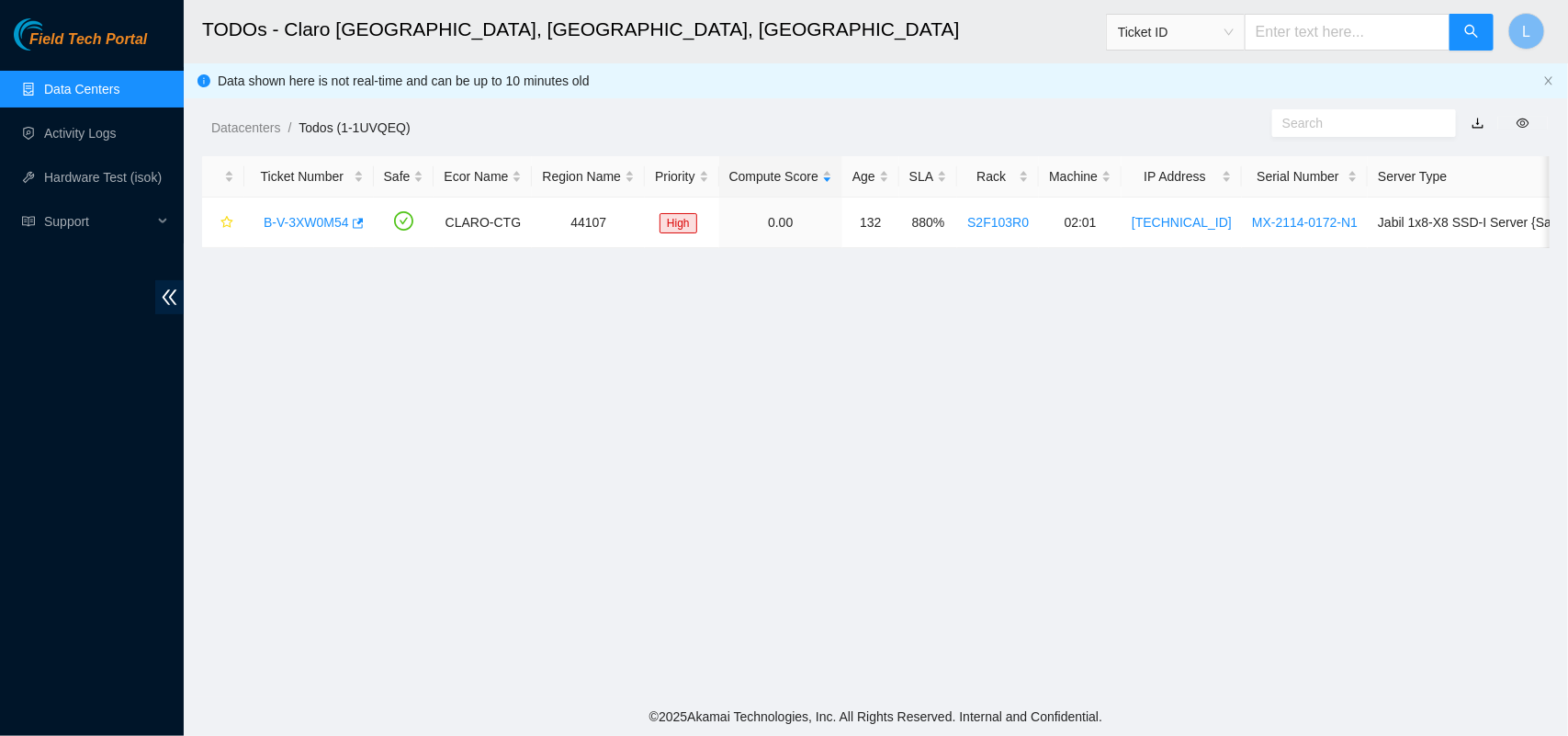
click at [70, 93] on link "Data Centers" at bounding box center [82, 89] width 75 height 15
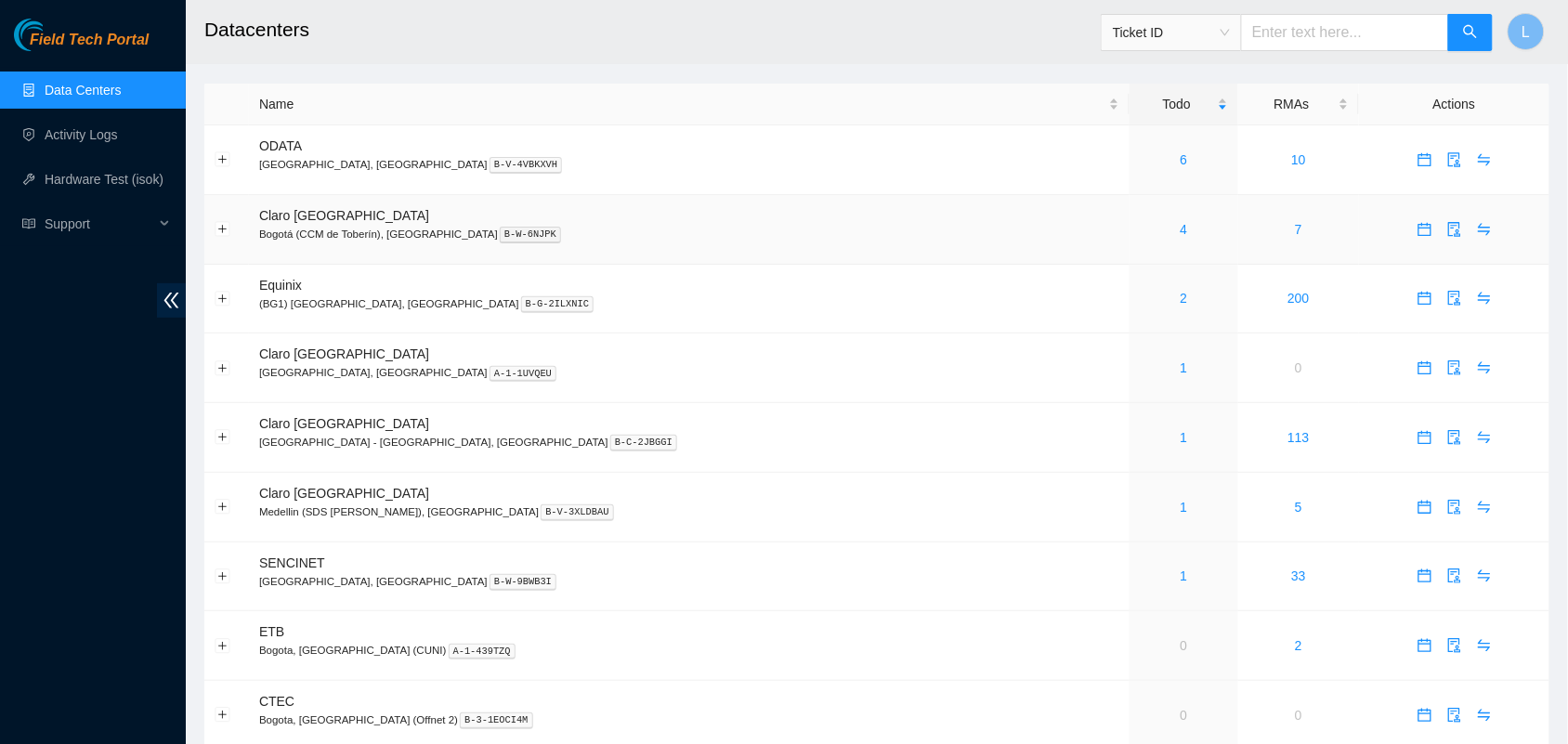
click at [1140, 229] on div "4" at bounding box center [1183, 229] width 88 height 20
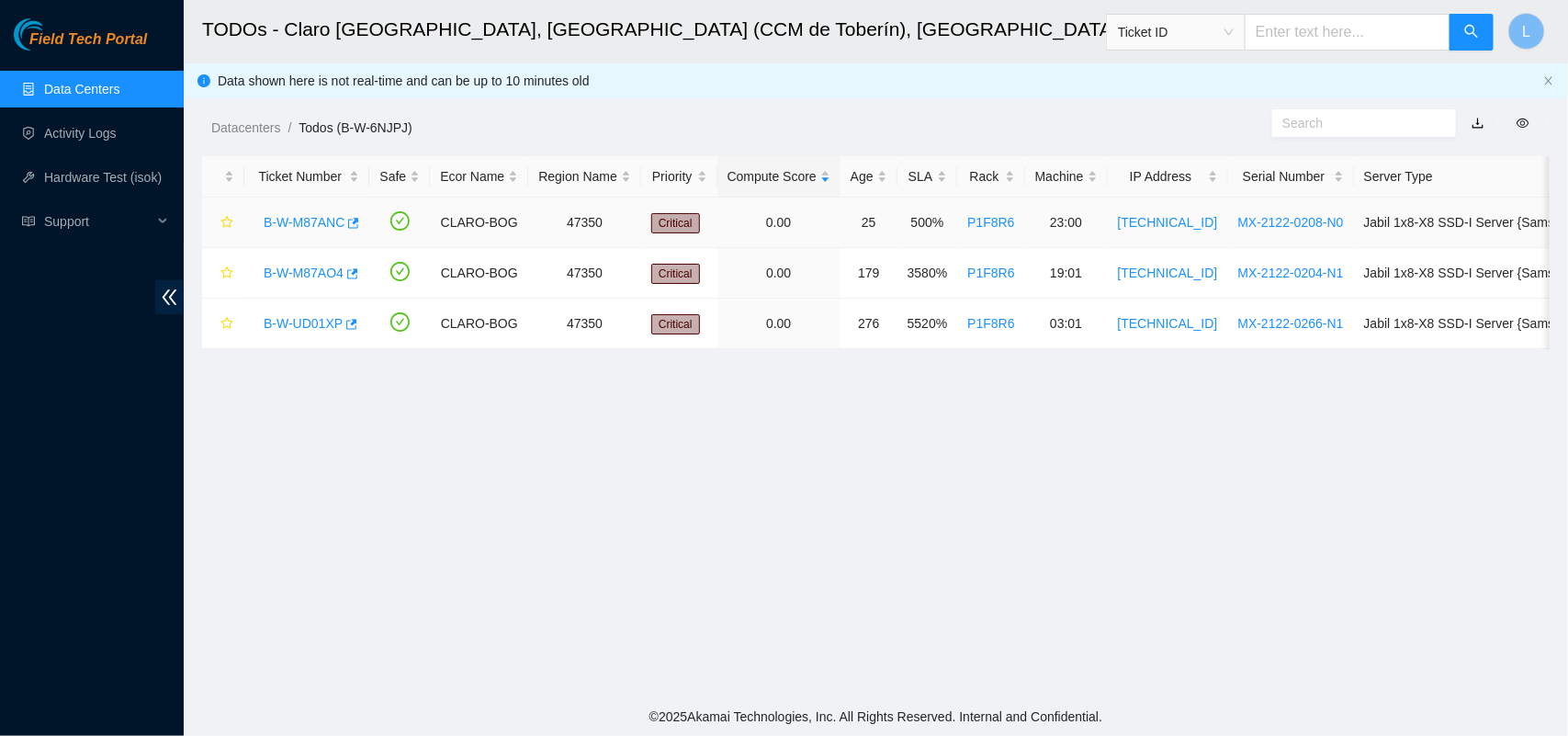
click at [309, 225] on link "B-W-M87ANC" at bounding box center [304, 222] width 81 height 15
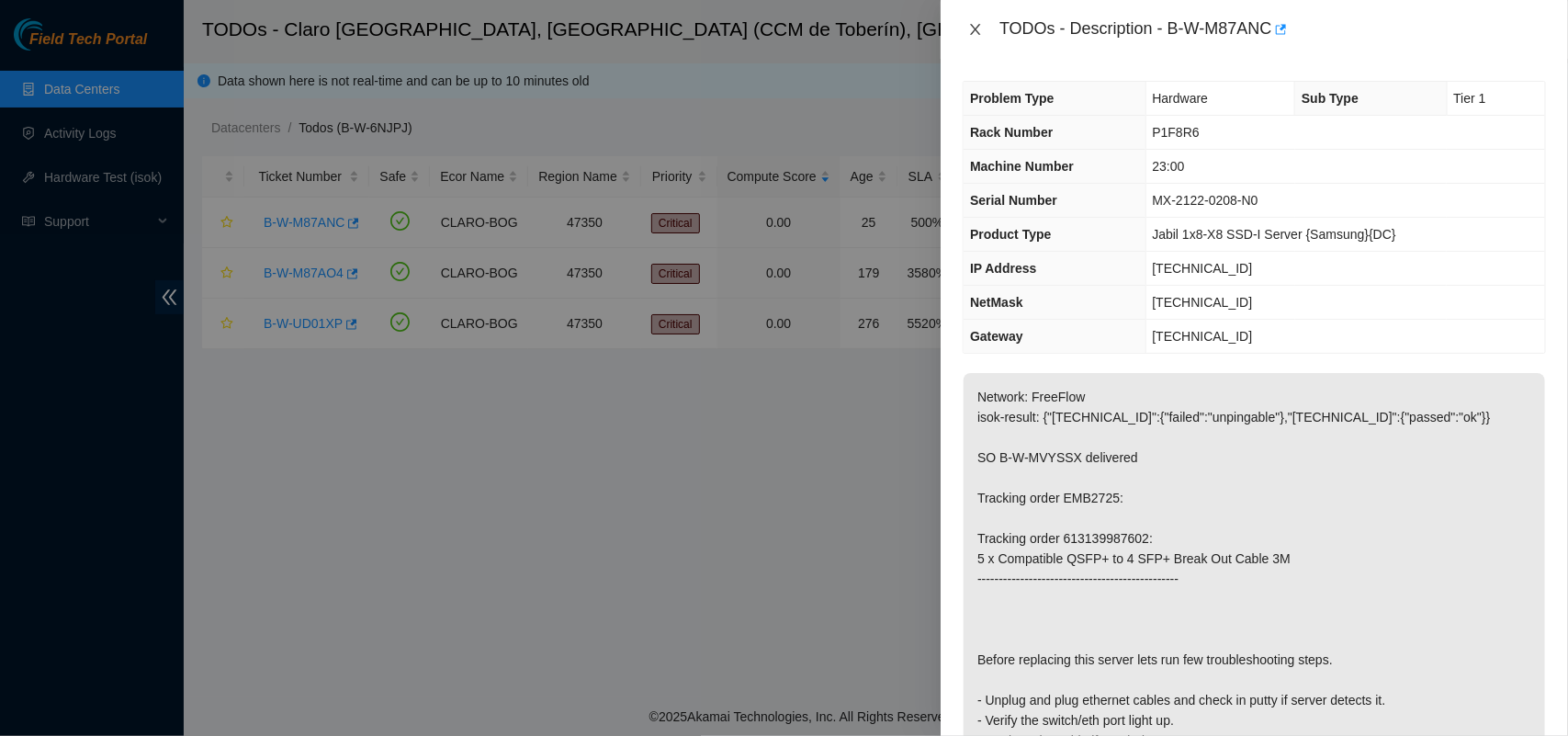
click at [974, 33] on icon "close" at bounding box center [975, 29] width 15 height 15
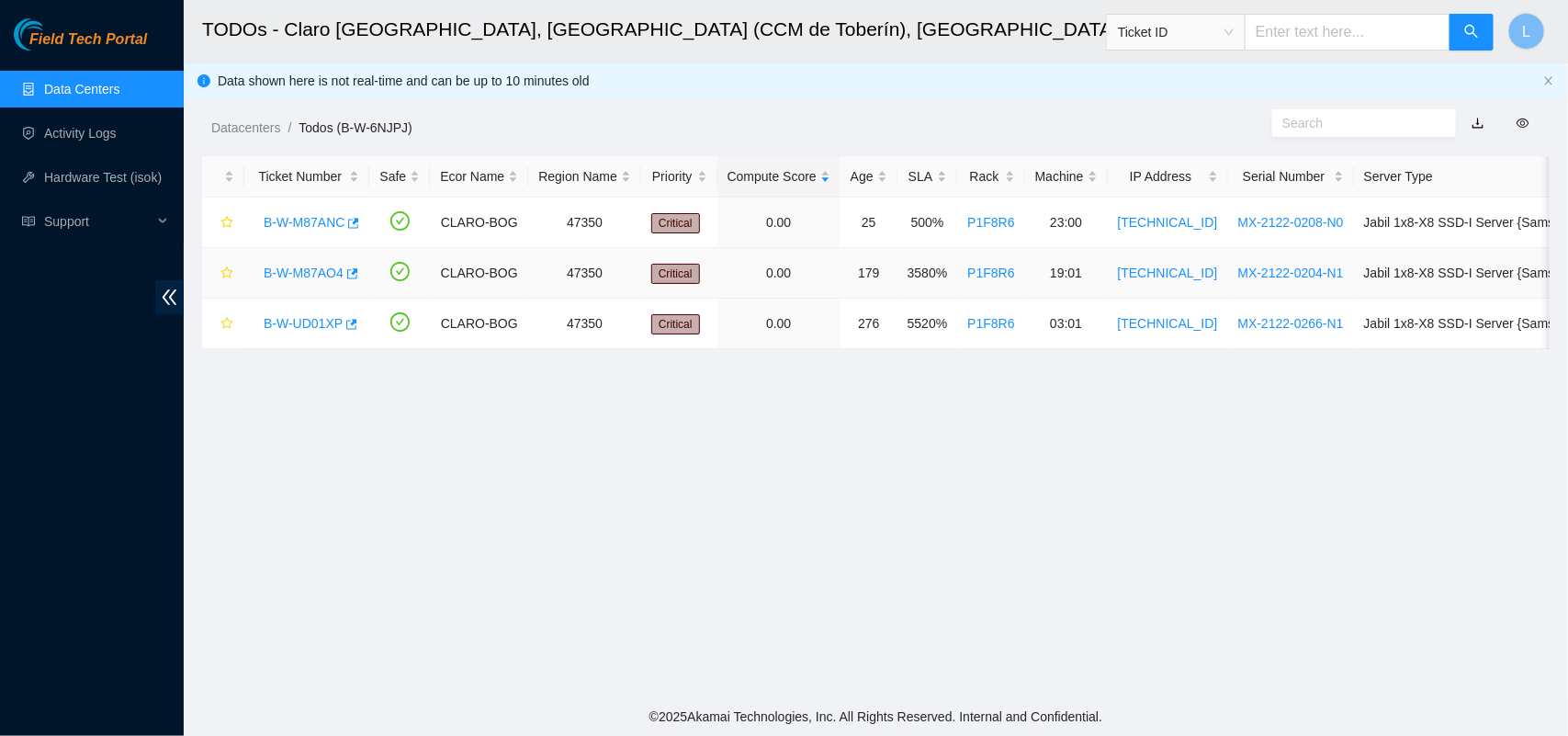
click at [313, 268] on link "B-W-M87AO4" at bounding box center [303, 273] width 80 height 15
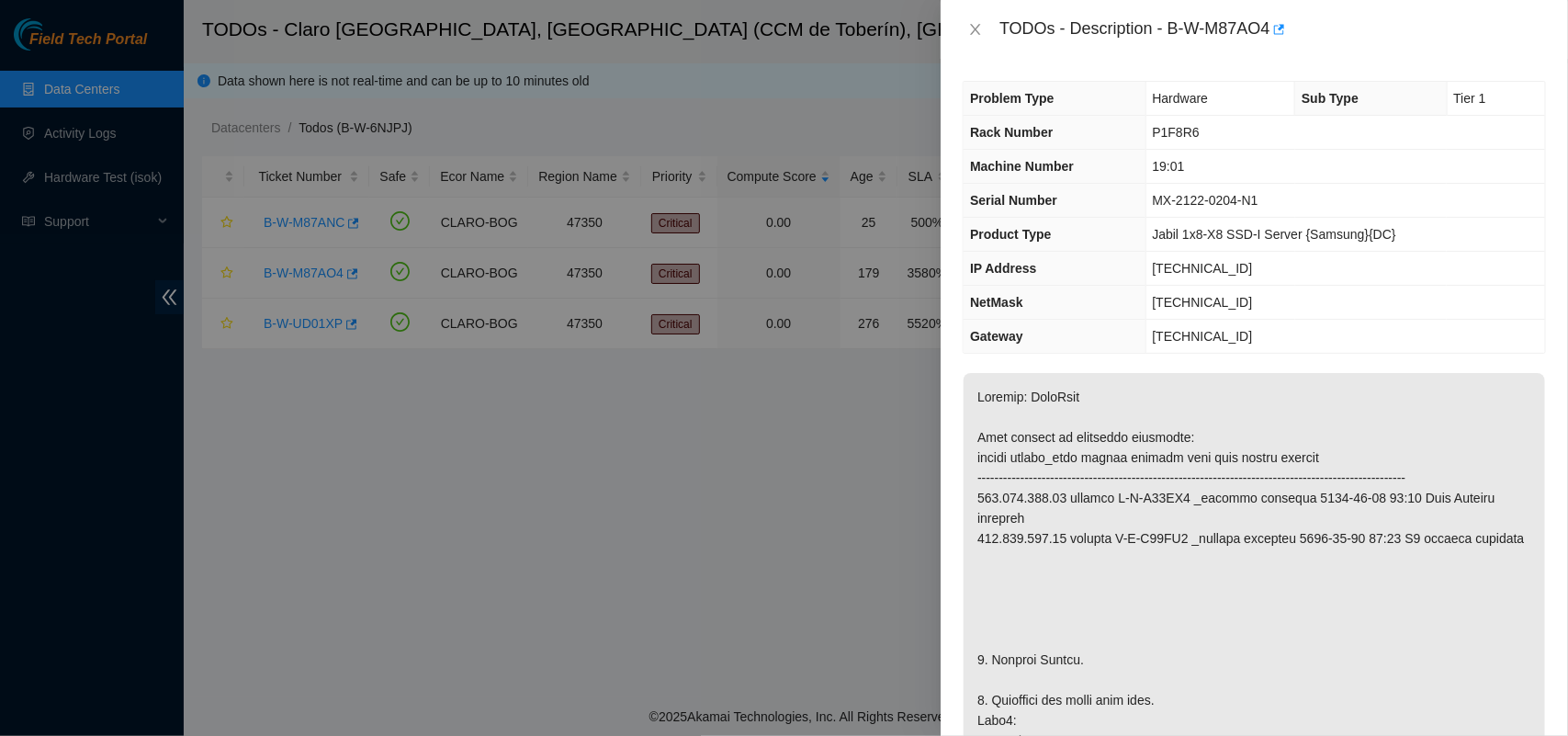
click at [1208, 203] on span "MX-2122-0204-N1" at bounding box center [1205, 200] width 106 height 15
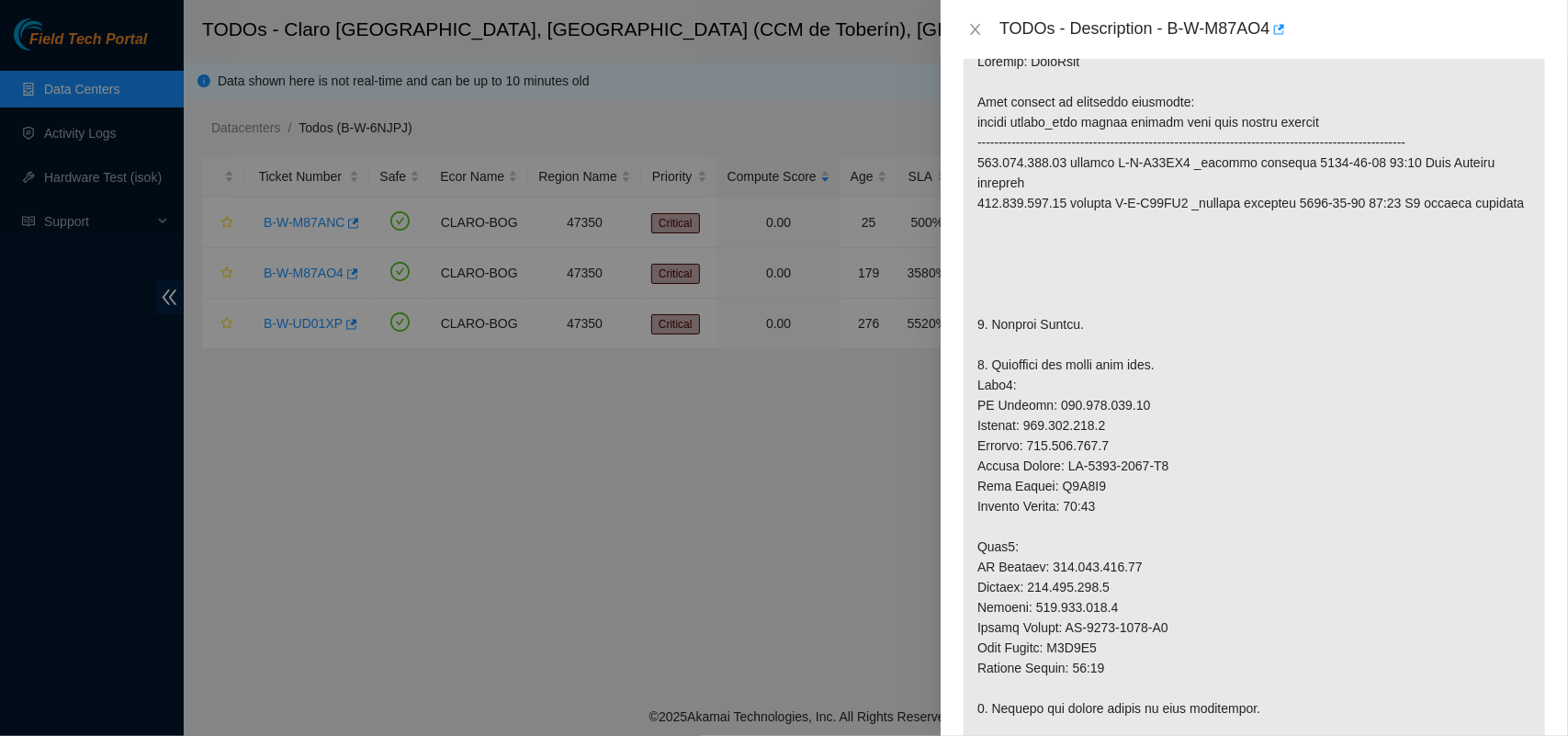
scroll to position [340, 0]
click at [1136, 478] on p at bounding box center [1255, 521] width 582 height 977
